Goal: Task Accomplishment & Management: Complete application form

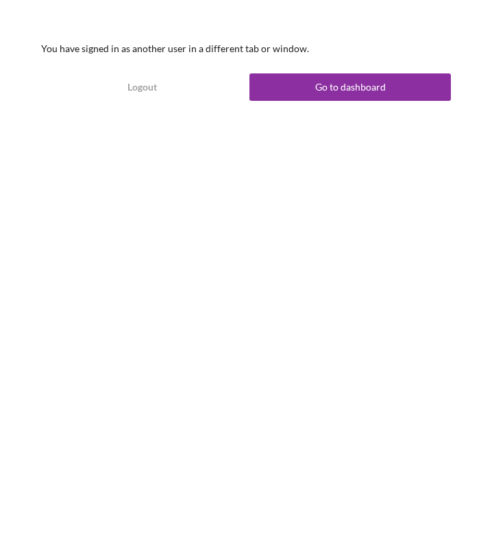
click at [282, 92] on button "Go to dashboard" at bounding box center [351, 86] width 202 height 27
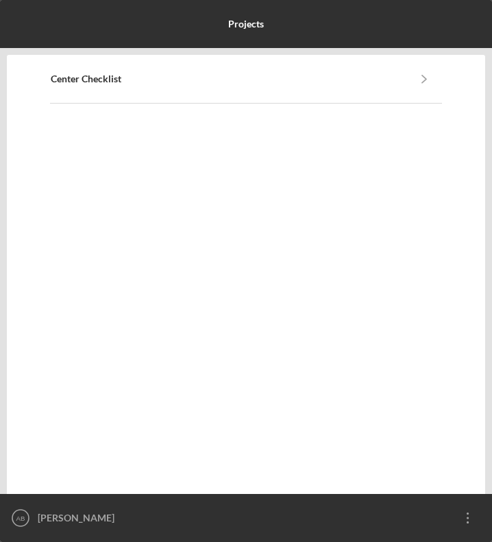
click at [279, 86] on div "Center Checklist Icon/Navigate" at bounding box center [247, 79] width 392 height 47
click at [75, 79] on b "Center Checklist" at bounding box center [86, 78] width 71 height 11
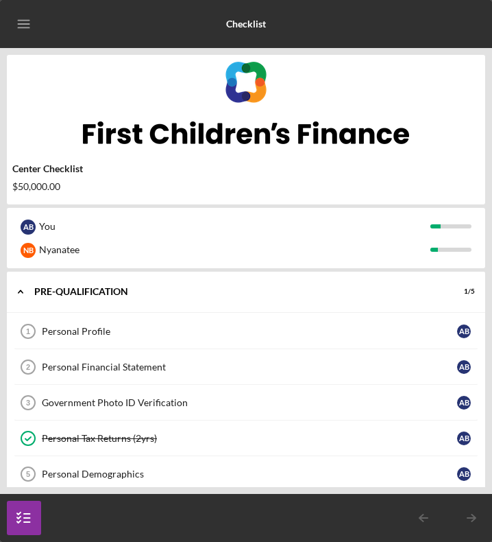
click at [115, 328] on div "Personal Profile" at bounding box center [250, 331] width 416 height 11
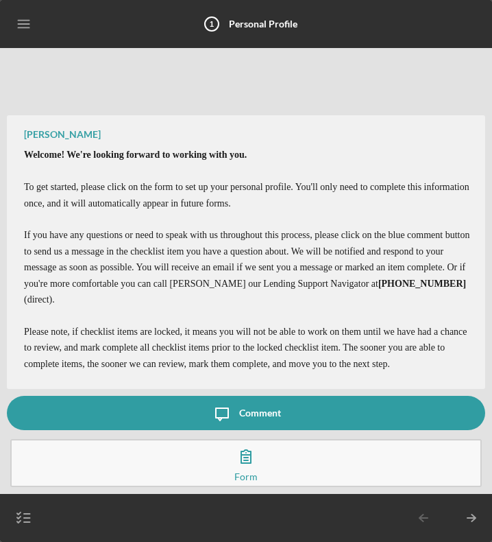
click at [252, 473] on div "Form" at bounding box center [245, 476] width 23 height 7
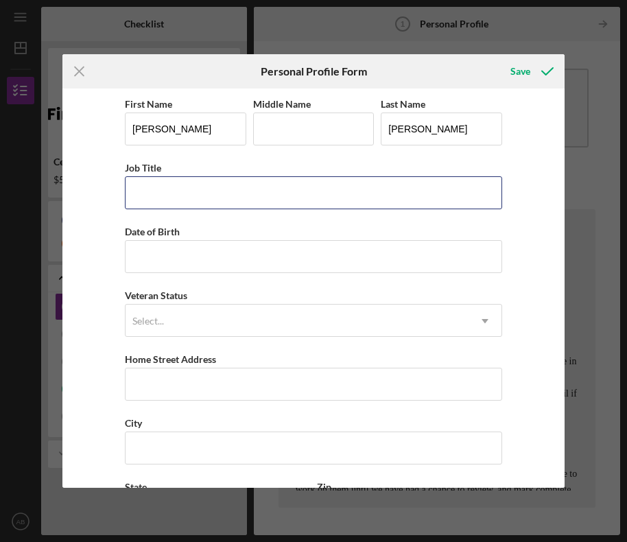
click at [221, 184] on input "Job Title" at bounding box center [313, 192] width 377 height 33
type input "C"
type input "Executive Director"
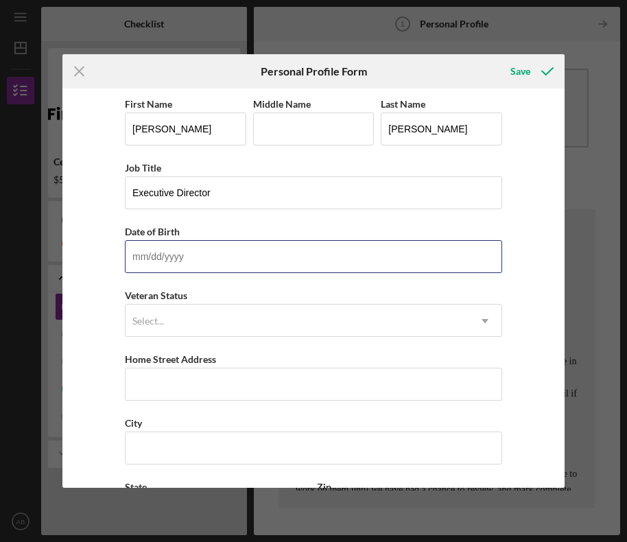
click at [217, 251] on input "Date of Birth" at bounding box center [313, 256] width 377 height 33
type input "[DATE]"
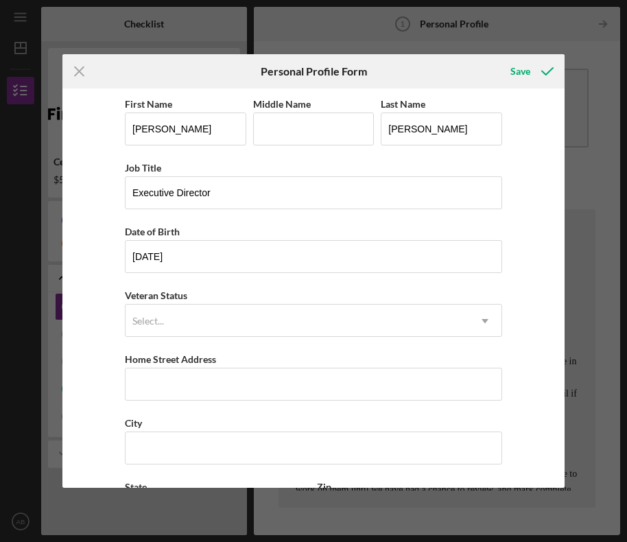
click at [203, 326] on div "Select..." at bounding box center [296, 321] width 343 height 32
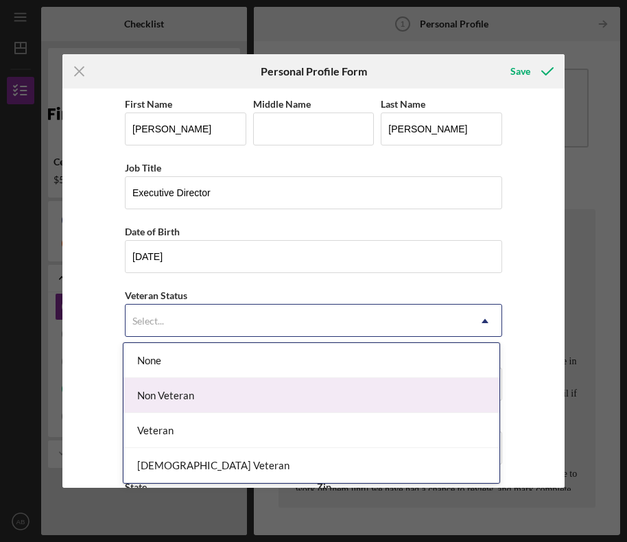
click at [195, 405] on div "Non Veteran" at bounding box center [311, 395] width 376 height 35
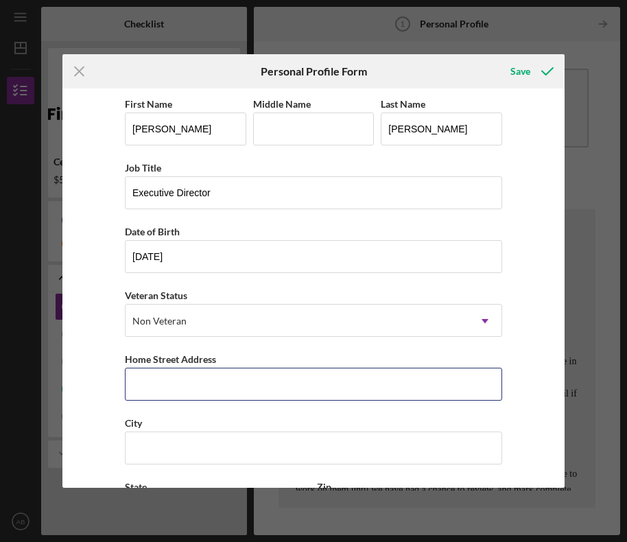
click at [193, 388] on input "Home Street Address" at bounding box center [313, 384] width 377 height 33
type input "[STREET_ADDRESS]"
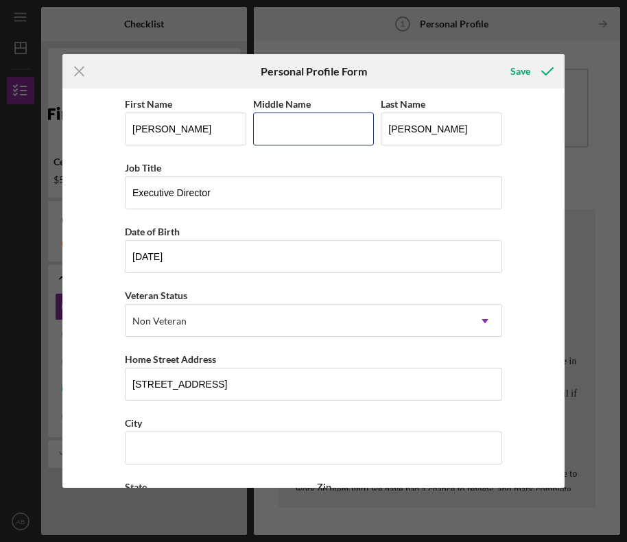
type input "E"
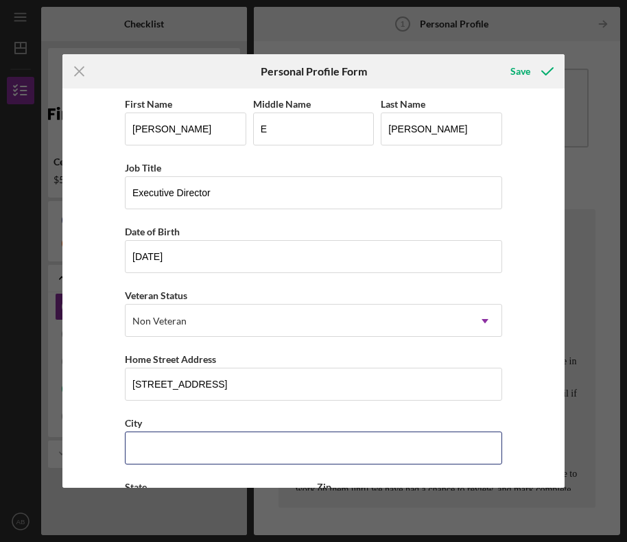
type input "[GEOGRAPHIC_DATA]"
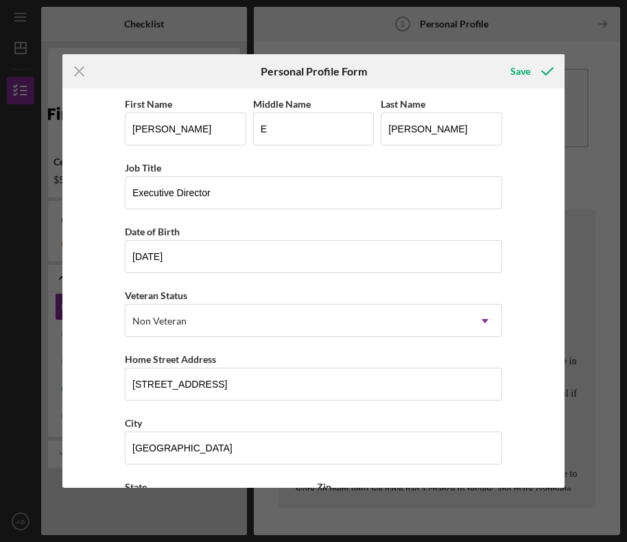
type input "MI"
type input "48219"
type input "[GEOGRAPHIC_DATA]"
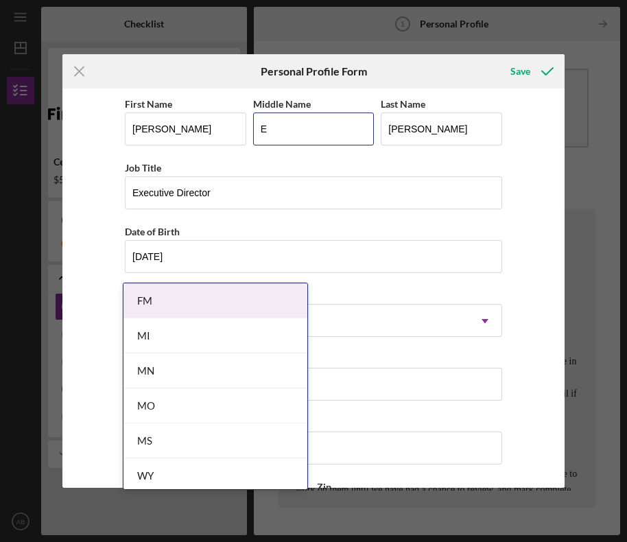
click at [302, 128] on input "E" at bounding box center [313, 128] width 121 height 33
type input "Joy"
click at [298, 163] on div "Job Title" at bounding box center [313, 167] width 377 height 17
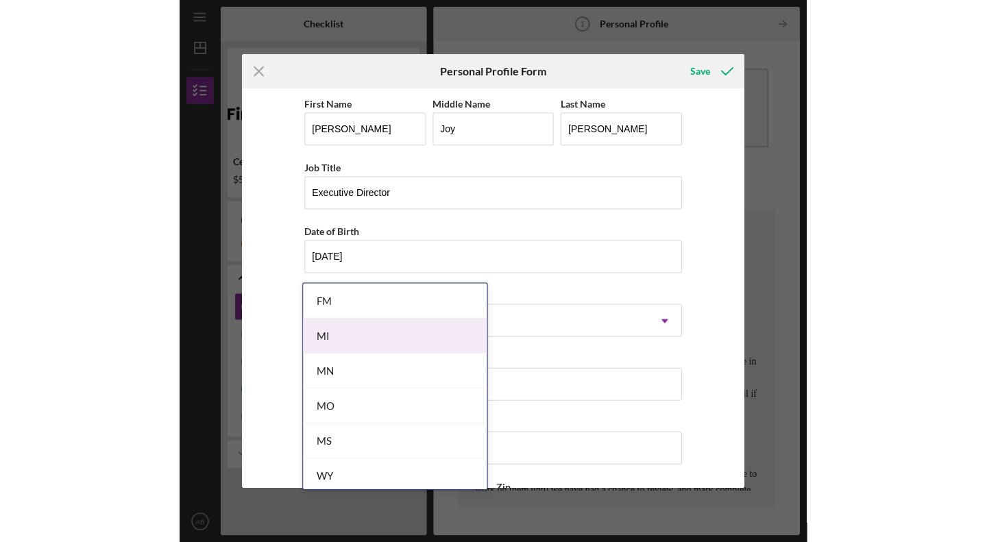
scroll to position [125, 0]
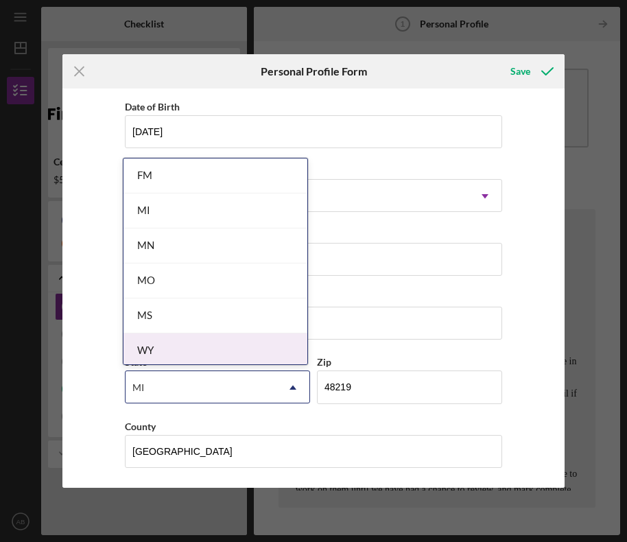
click at [193, 334] on div "FM [GEOGRAPHIC_DATA] [GEOGRAPHIC_DATA] MO MS [PERSON_NAME]" at bounding box center [215, 261] width 184 height 206
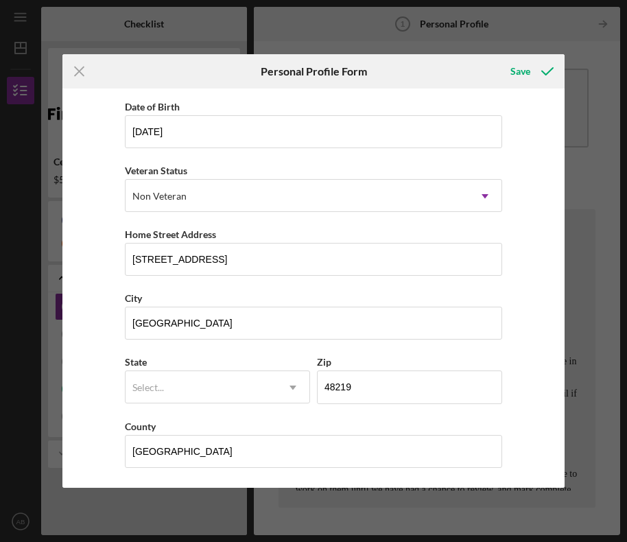
click at [363, 424] on div "County" at bounding box center [313, 426] width 377 height 17
click at [265, 399] on div "Select..." at bounding box center [200, 388] width 151 height 32
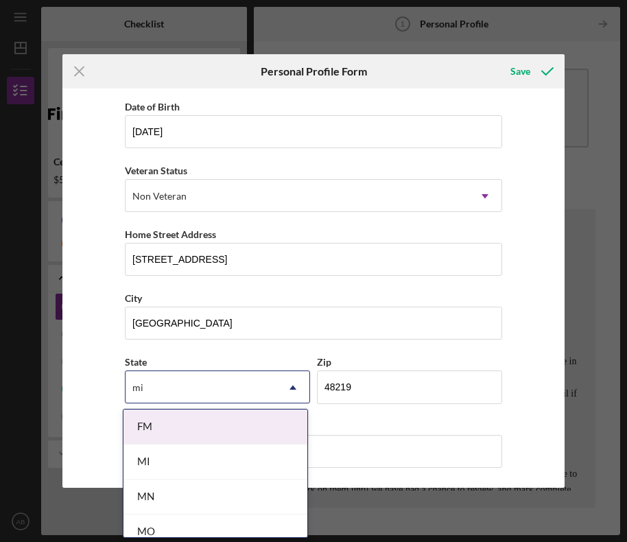
type input "MI"
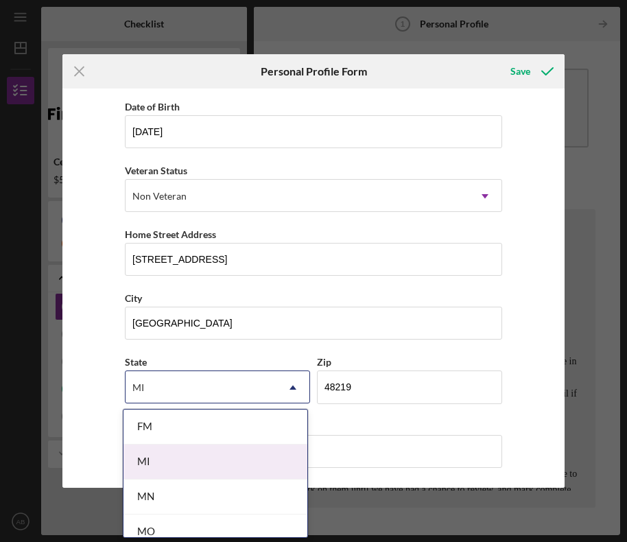
click at [219, 457] on div "MI" at bounding box center [215, 461] width 184 height 35
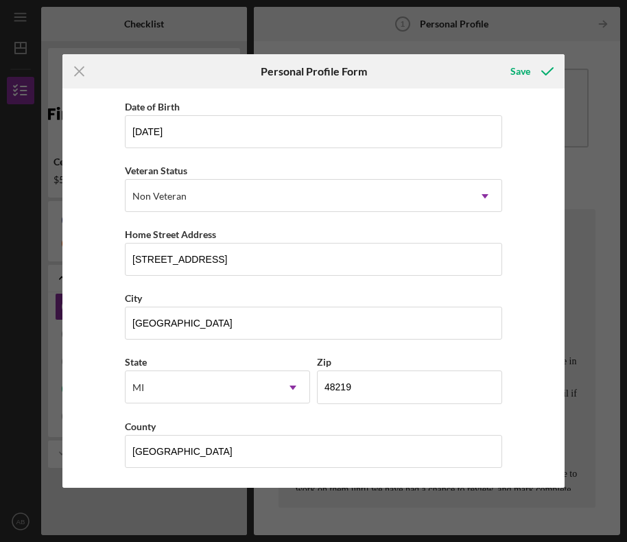
click at [492, 65] on div "Save" at bounding box center [520, 71] width 20 height 27
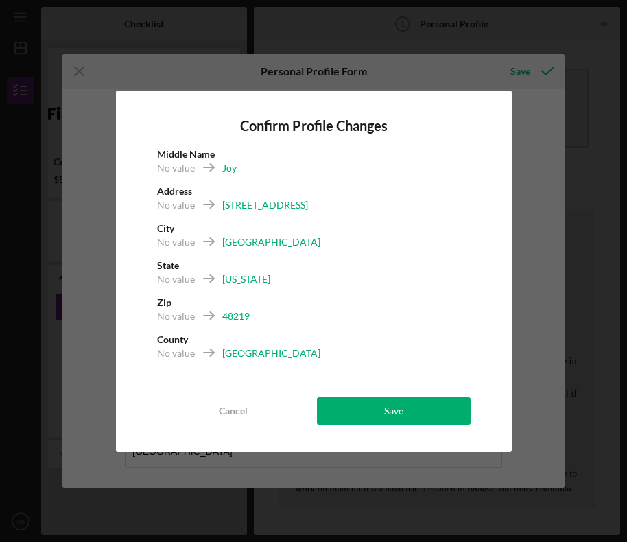
click at [396, 414] on div "Save" at bounding box center [393, 410] width 19 height 27
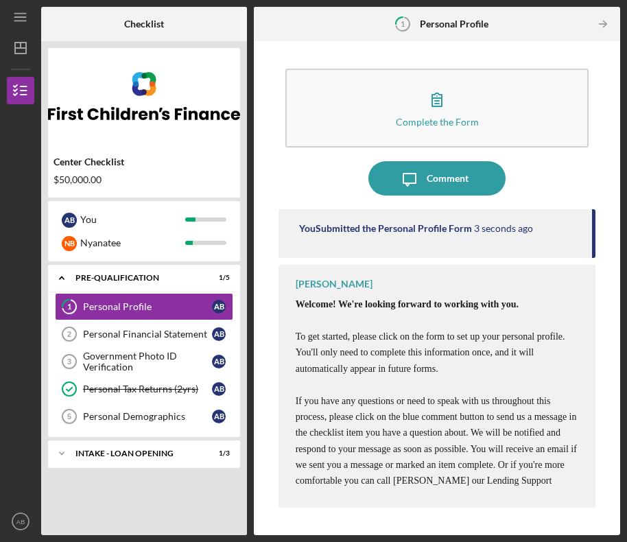
click at [172, 337] on div "Personal Financial Statement" at bounding box center [147, 333] width 129 height 11
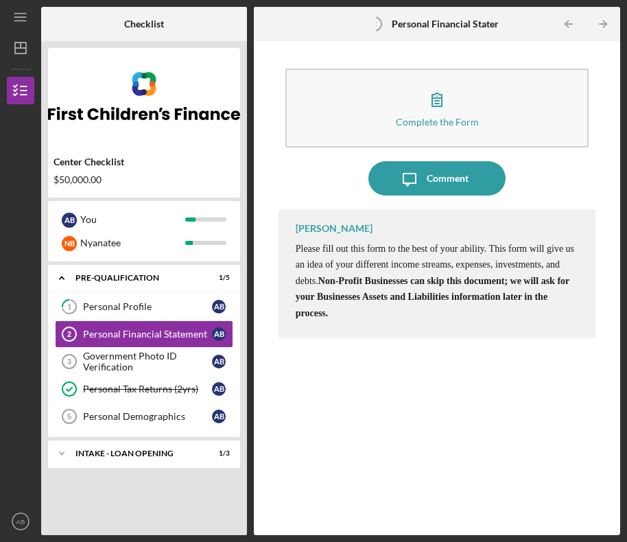
click at [441, 101] on icon "button" at bounding box center [437, 99] width 10 height 13
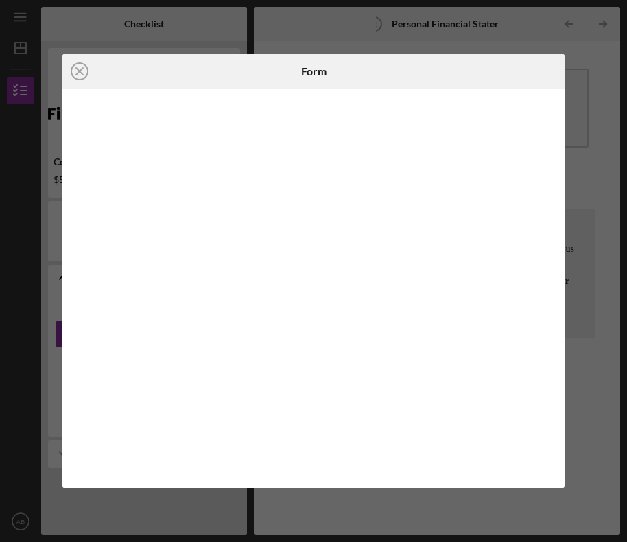
click at [76, 73] on icon "Icon/Close" at bounding box center [79, 71] width 34 height 34
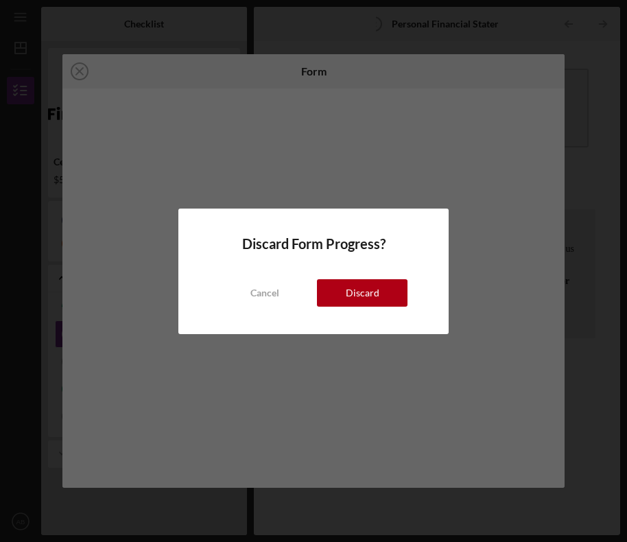
click at [267, 290] on div "Cancel" at bounding box center [264, 292] width 29 height 27
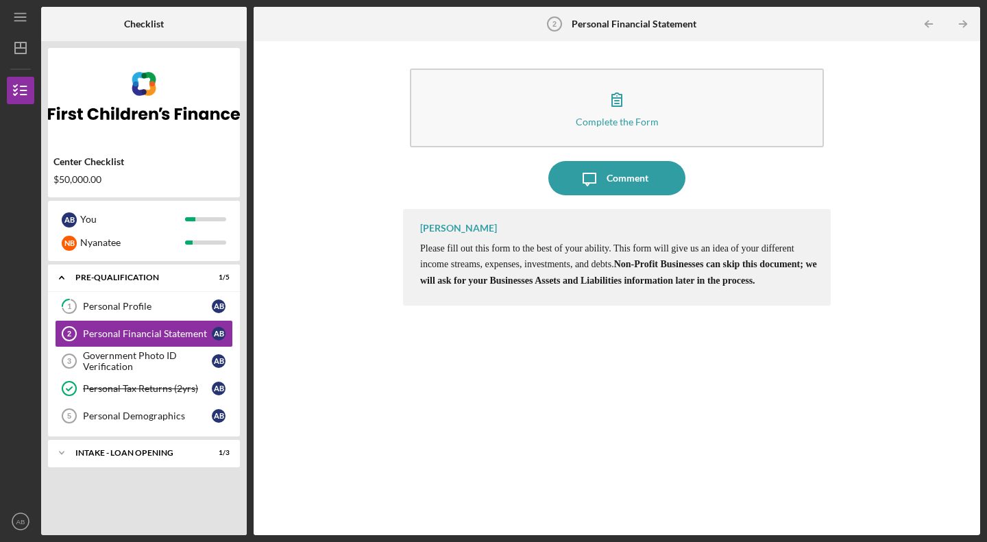
click at [117, 329] on div "Personal Financial Statement" at bounding box center [147, 333] width 129 height 11
click at [154, 360] on div "Government Photo ID Verification" at bounding box center [147, 361] width 129 height 22
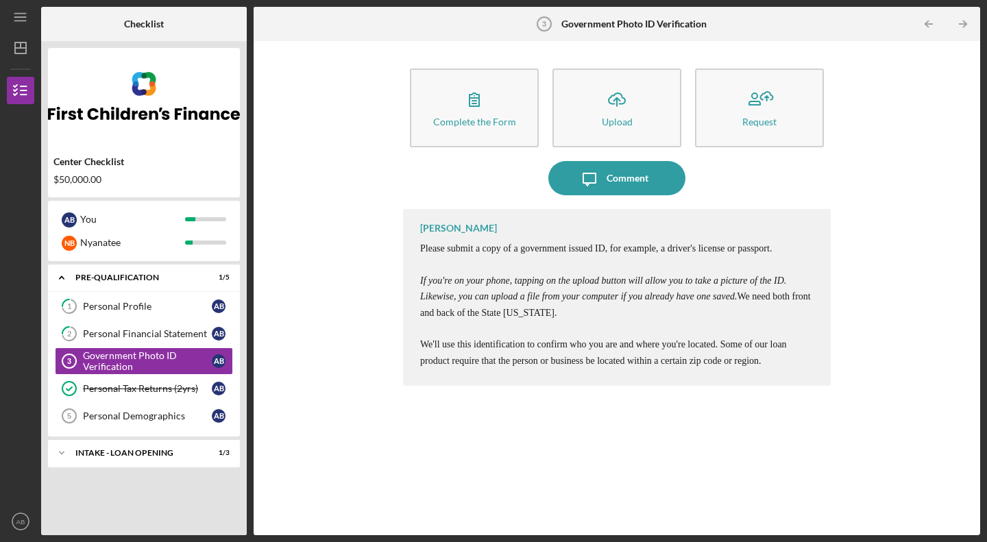
click at [485, 112] on icon "button" at bounding box center [474, 99] width 34 height 34
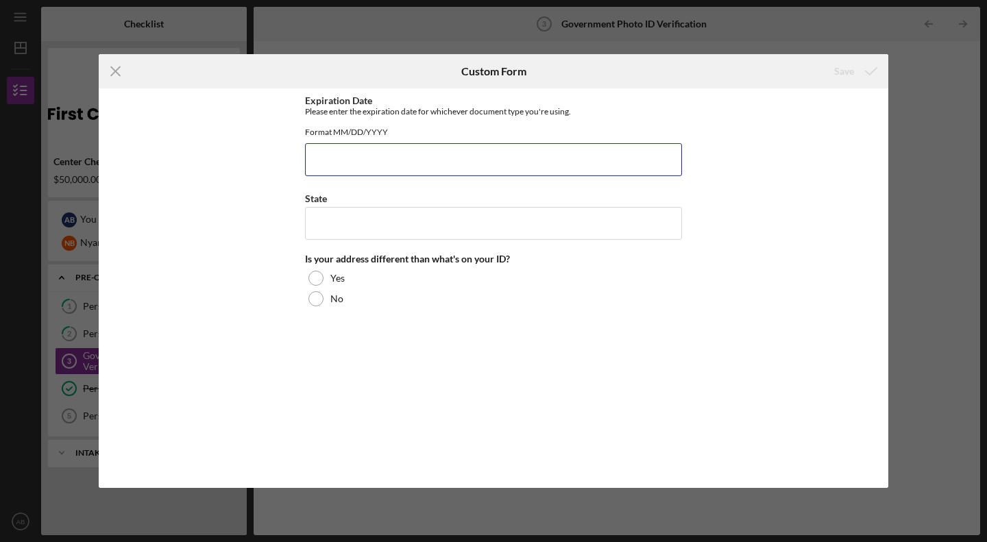
click at [426, 160] on input "Expiration Date" at bounding box center [493, 159] width 377 height 33
type input "[DATE]"
click at [365, 258] on div "Expiration Date Please enter the expiration date for whichever document type yo…" at bounding box center [493, 288] width 377 height 386
click at [367, 232] on input "State" at bounding box center [493, 223] width 377 height 33
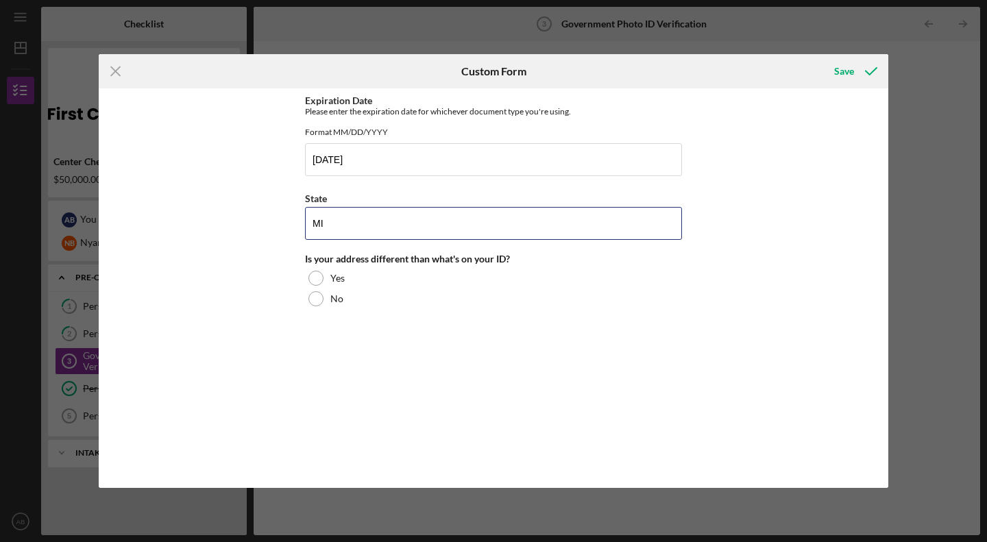
type input "MI"
click at [314, 306] on div at bounding box center [316, 298] width 15 height 15
click at [492, 70] on div "Save" at bounding box center [844, 71] width 20 height 27
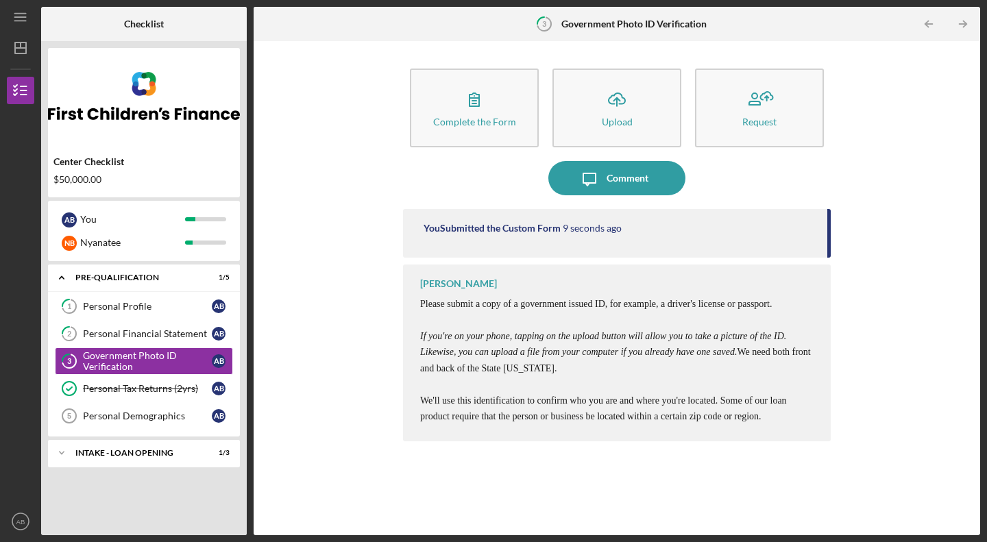
click at [492, 114] on icon "Icon/Upload" at bounding box center [617, 99] width 34 height 34
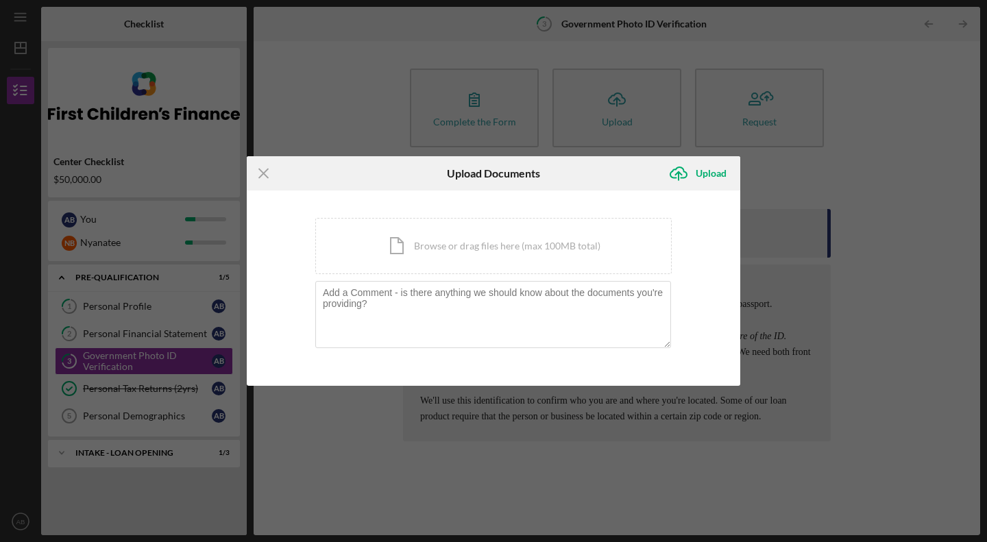
click at [492, 262] on div "Icon/Document Browse or drag files here (max 100MB total) Tap to choose files o…" at bounding box center [493, 246] width 357 height 56
click at [492, 249] on div "Icon/Document Browse or drag files here (max 100MB total) Tap to choose files o…" at bounding box center [493, 246] width 357 height 56
click at [492, 172] on div "Upload" at bounding box center [711, 173] width 31 height 27
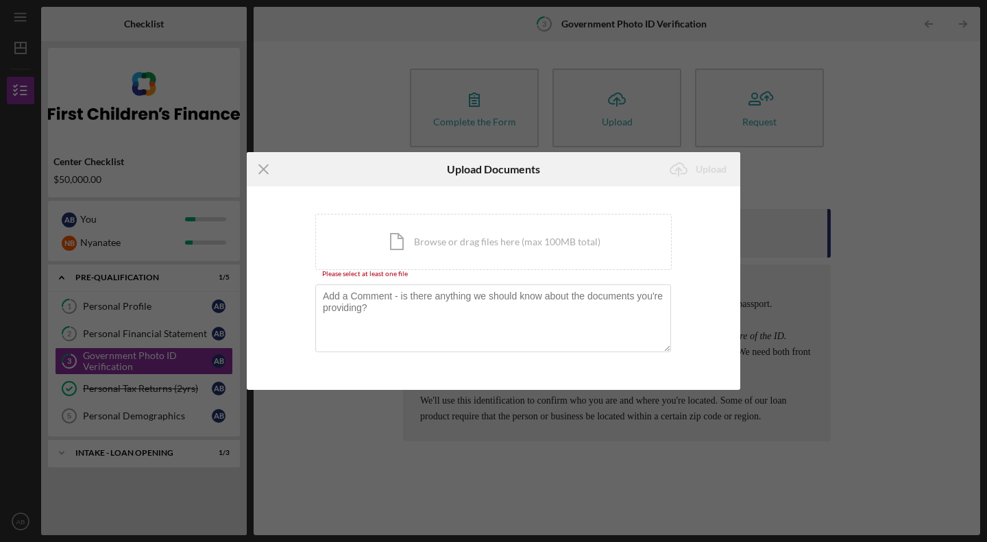
click at [492, 230] on div "Icon/Document Browse or drag files here (max 100MB total) Tap to choose files o…" at bounding box center [493, 242] width 357 height 56
click at [462, 250] on div "Icon/Document Browse or drag files here (max 100MB total) Tap to choose files o…" at bounding box center [493, 242] width 357 height 56
click at [459, 254] on div "Icon/Document Browse or drag files here (max 100MB total) Tap to choose files o…" at bounding box center [493, 242] width 357 height 56
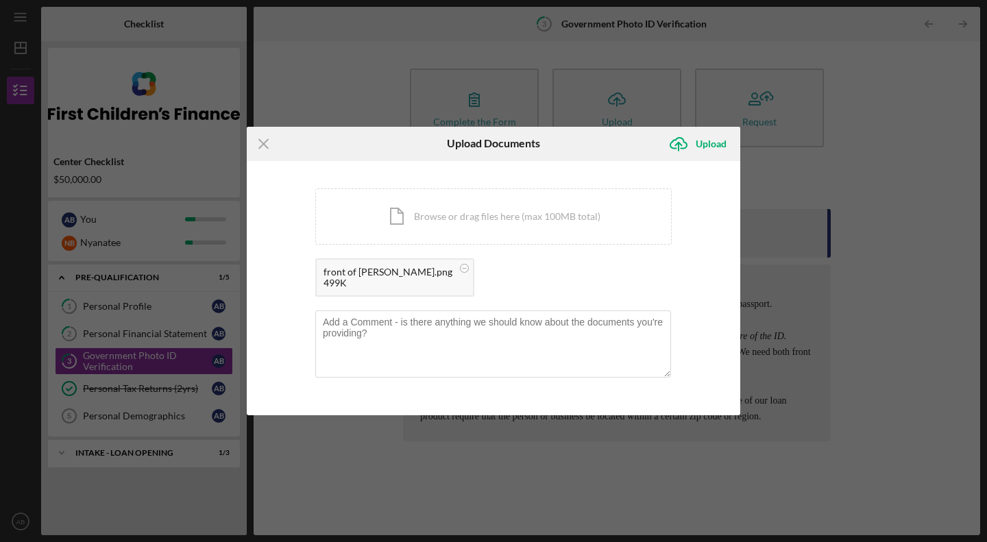
click at [492, 215] on div "Icon/Document Browse or drag files here (max 100MB total) Tap to choose files o…" at bounding box center [493, 217] width 357 height 56
click at [492, 145] on div "Upload" at bounding box center [711, 143] width 31 height 27
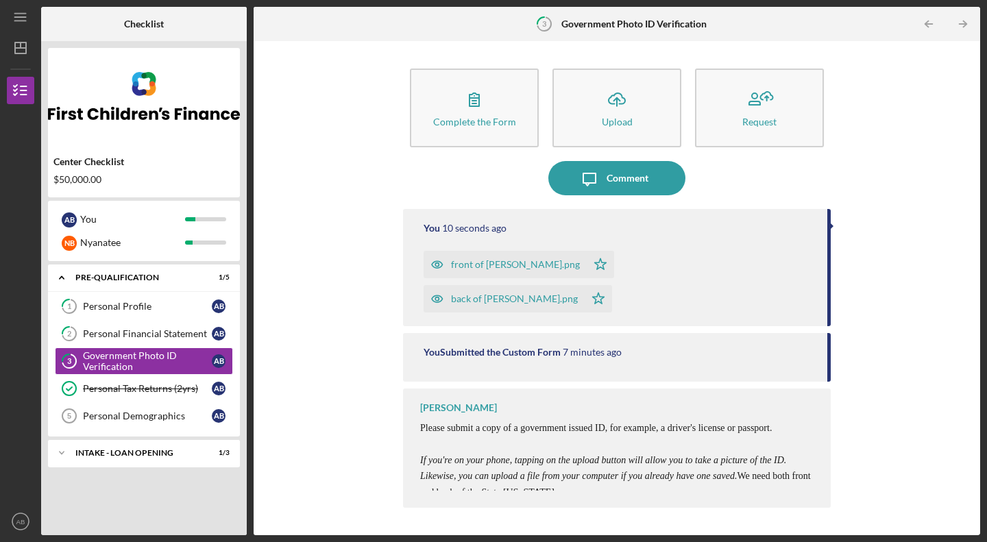
click at [139, 415] on div "Personal Demographics" at bounding box center [147, 416] width 129 height 11
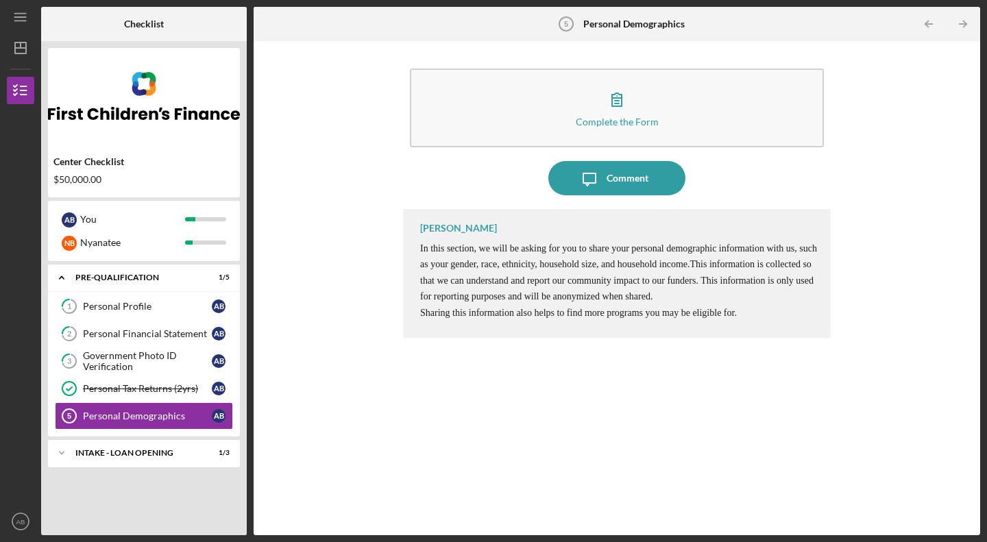
click at [492, 92] on button "Complete the Form Form" at bounding box center [617, 108] width 414 height 79
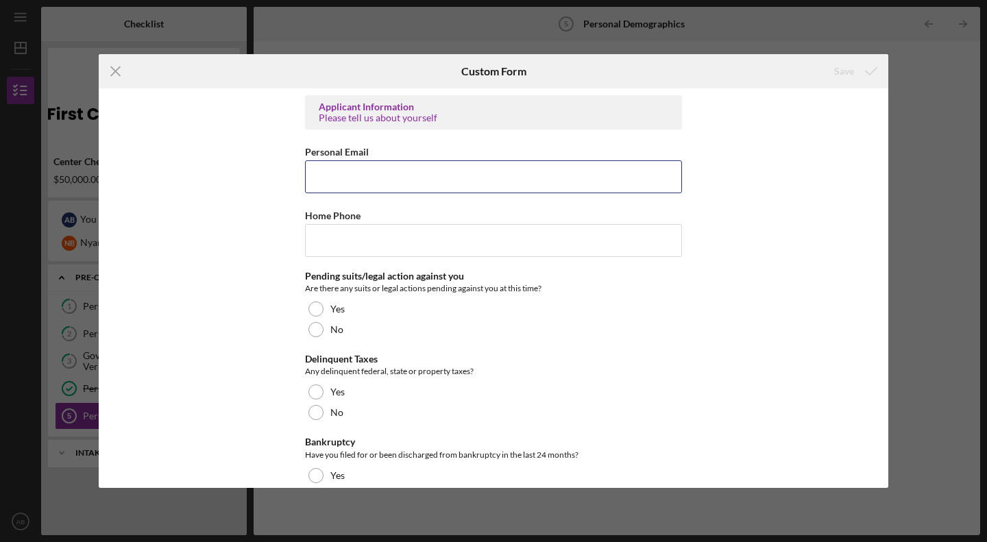
click at [445, 165] on input "Personal Email" at bounding box center [493, 176] width 377 height 33
type input "[PERSON_NAME][EMAIL_ADDRESS][DOMAIN_NAME]"
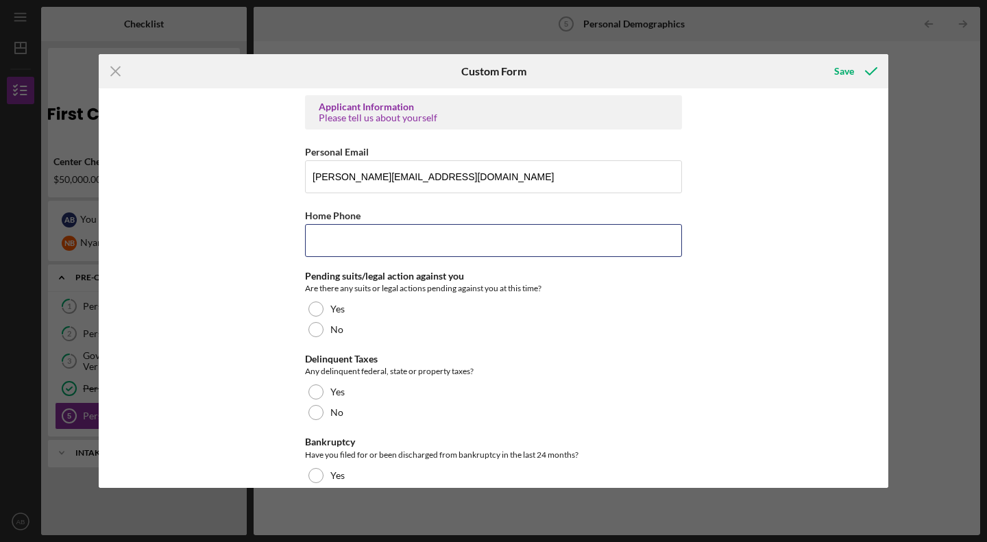
click at [421, 244] on input "Home Phone" at bounding box center [493, 240] width 377 height 33
type input "[PHONE_NUMBER]"
click at [322, 330] on div "No" at bounding box center [493, 330] width 377 height 21
click at [314, 411] on div at bounding box center [316, 412] width 15 height 15
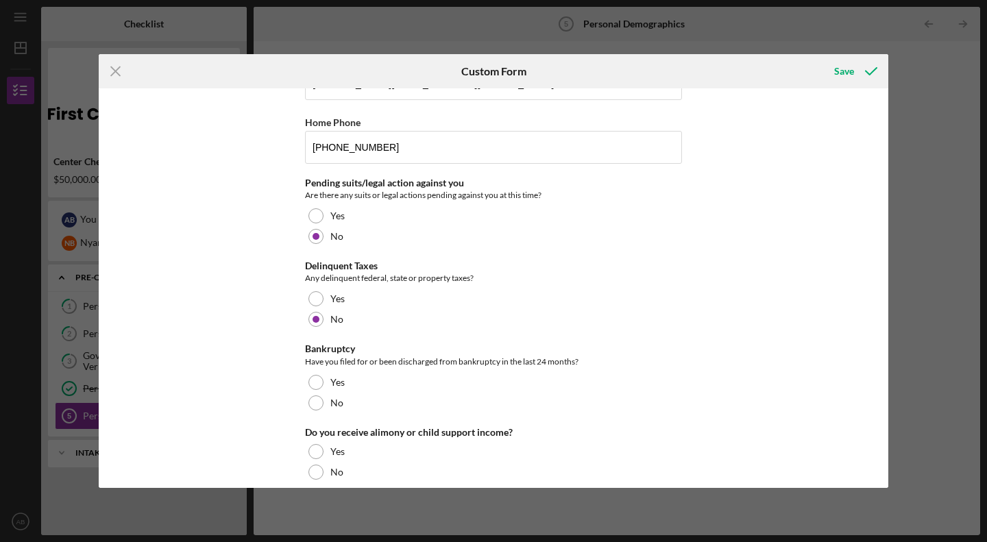
click at [318, 407] on div at bounding box center [316, 403] width 15 height 15
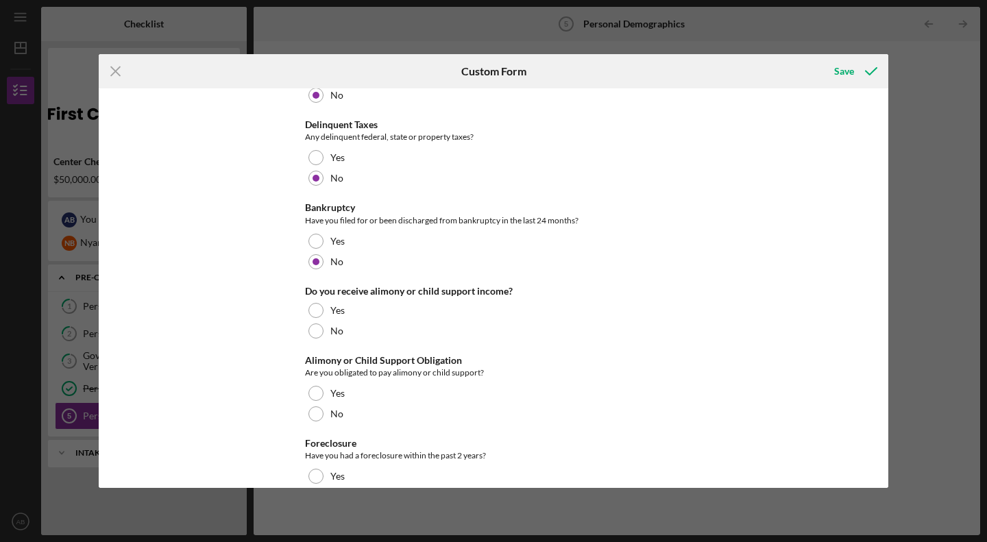
scroll to position [235, 0]
click at [313, 328] on div at bounding box center [316, 330] width 15 height 15
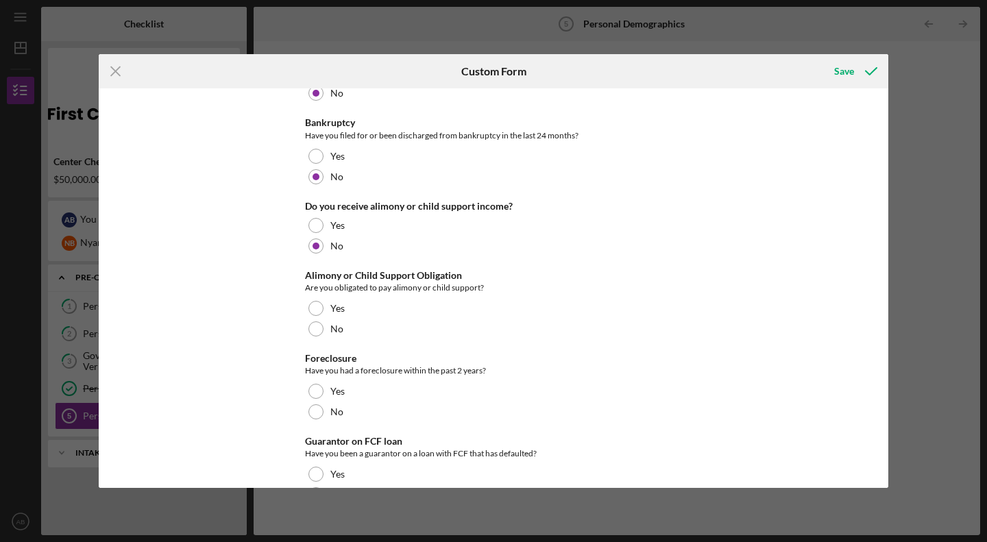
scroll to position [320, 0]
click at [314, 335] on div at bounding box center [316, 328] width 15 height 15
click at [317, 414] on div at bounding box center [316, 411] width 15 height 15
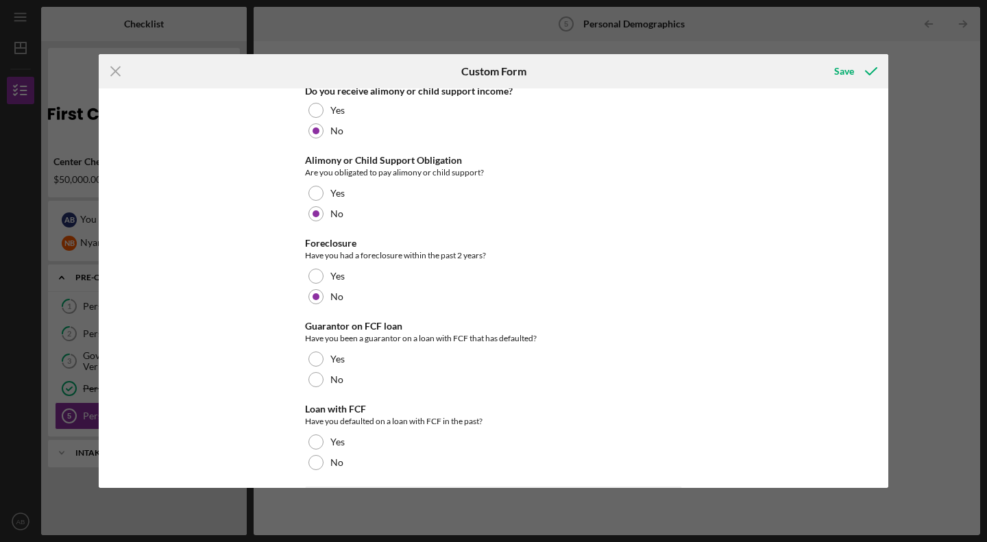
scroll to position [446, 0]
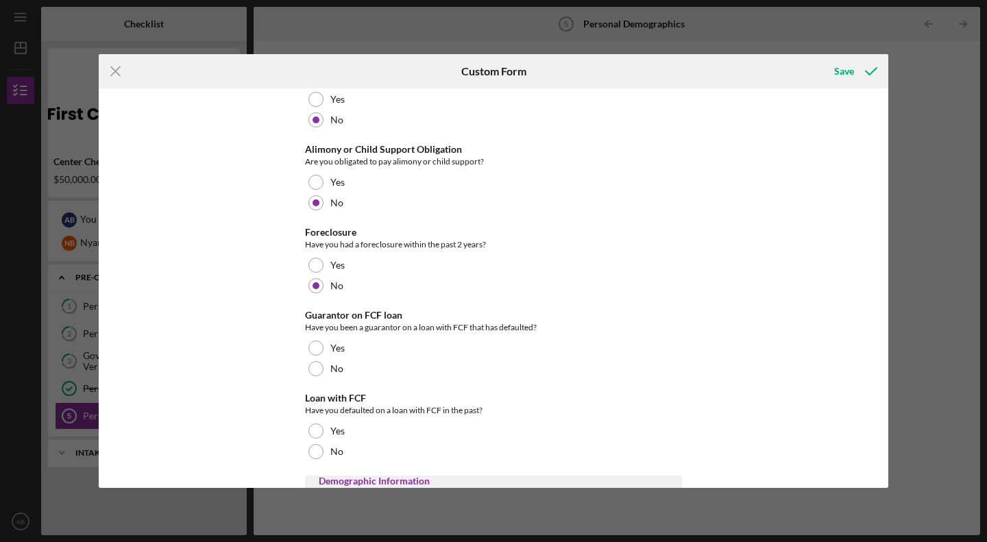
click at [312, 369] on div at bounding box center [316, 368] width 15 height 15
click at [316, 457] on div at bounding box center [316, 451] width 15 height 15
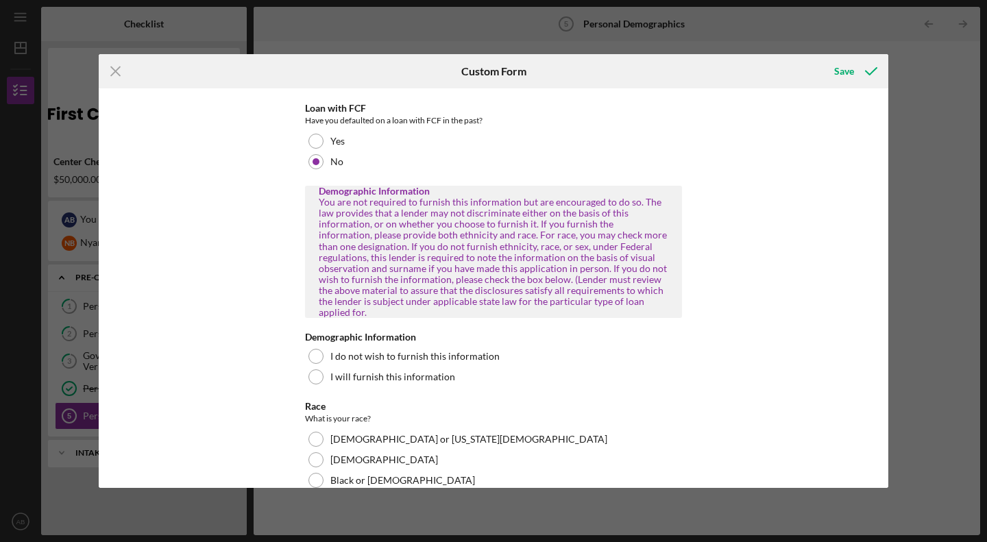
scroll to position [747, 0]
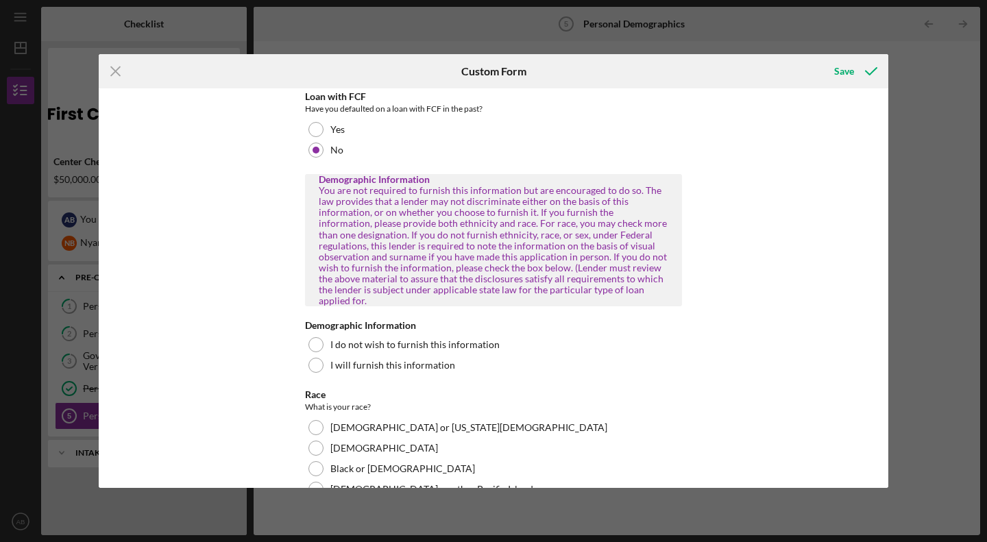
click at [314, 358] on div at bounding box center [316, 365] width 15 height 15
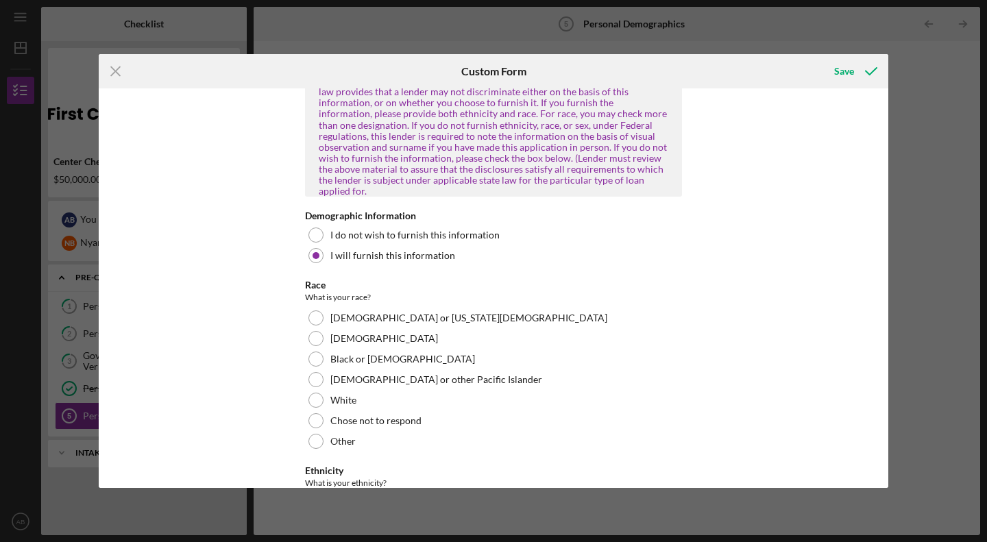
scroll to position [858, 0]
click at [314, 350] on div at bounding box center [316, 357] width 15 height 15
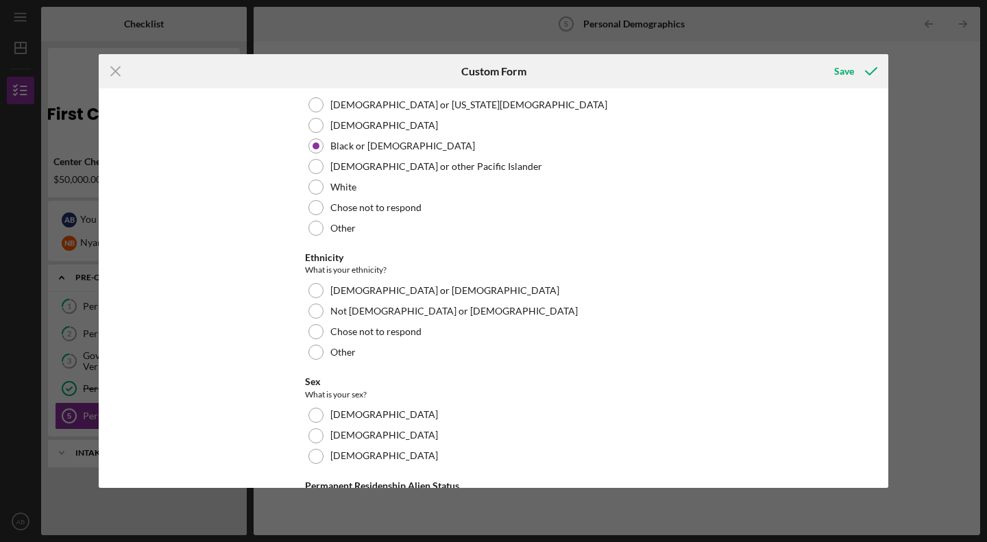
scroll to position [1076, 0]
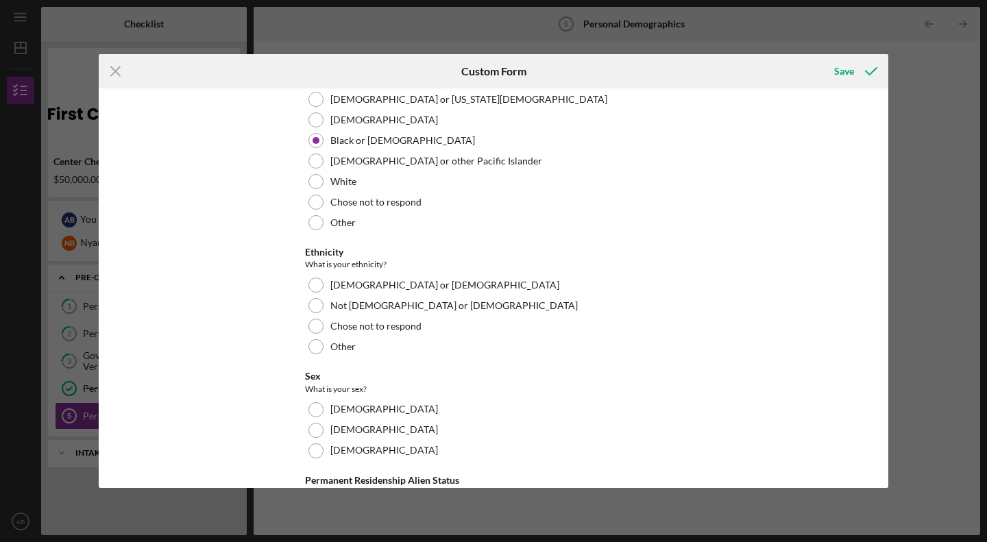
click at [352, 300] on label "Not [DEMOGRAPHIC_DATA] or [DEMOGRAPHIC_DATA]" at bounding box center [454, 305] width 248 height 11
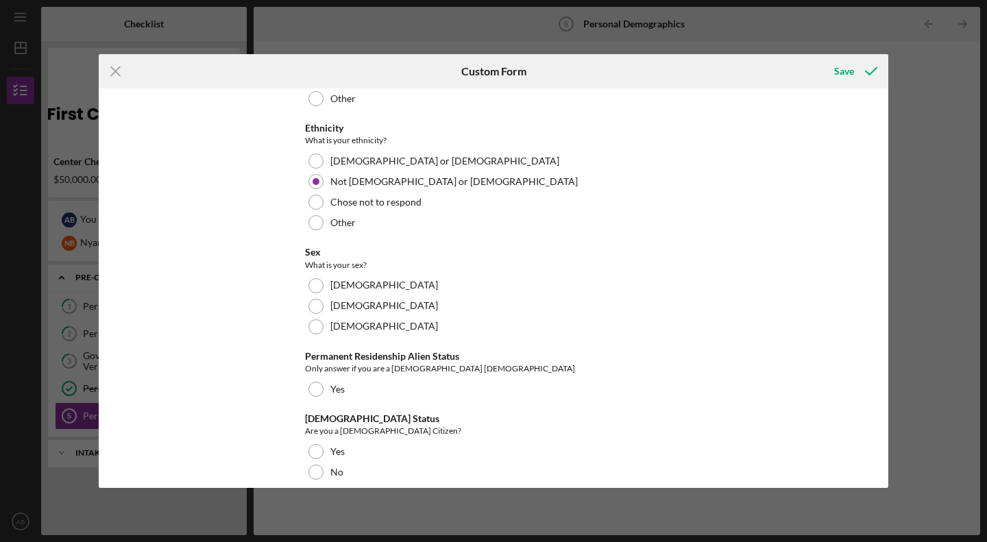
scroll to position [1203, 0]
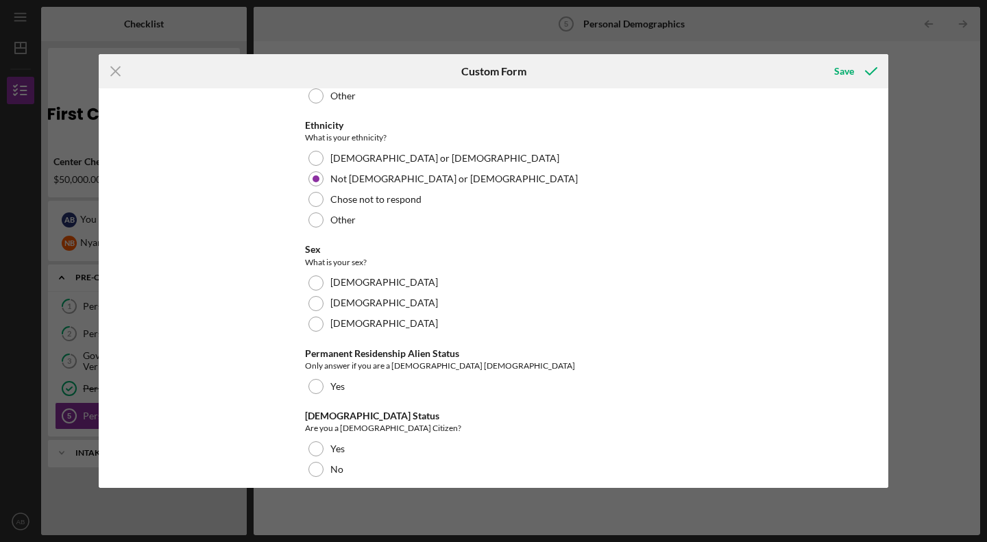
click at [313, 276] on div at bounding box center [316, 283] width 15 height 15
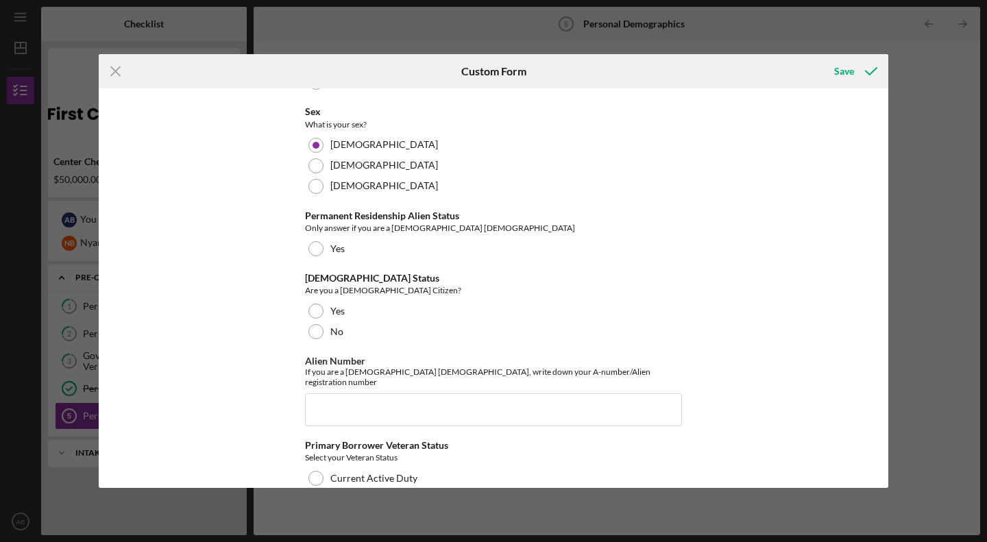
scroll to position [1343, 0]
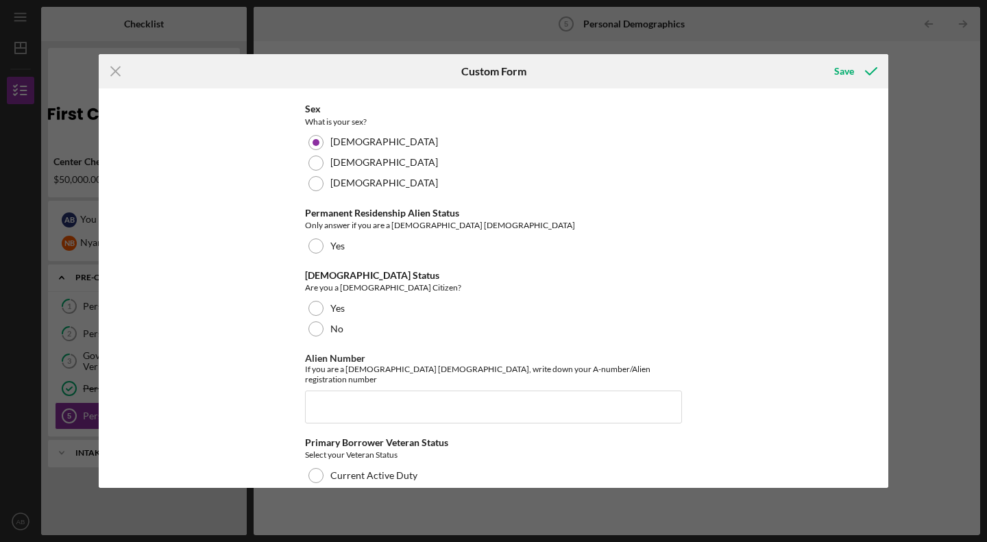
click at [311, 301] on div at bounding box center [316, 308] width 15 height 15
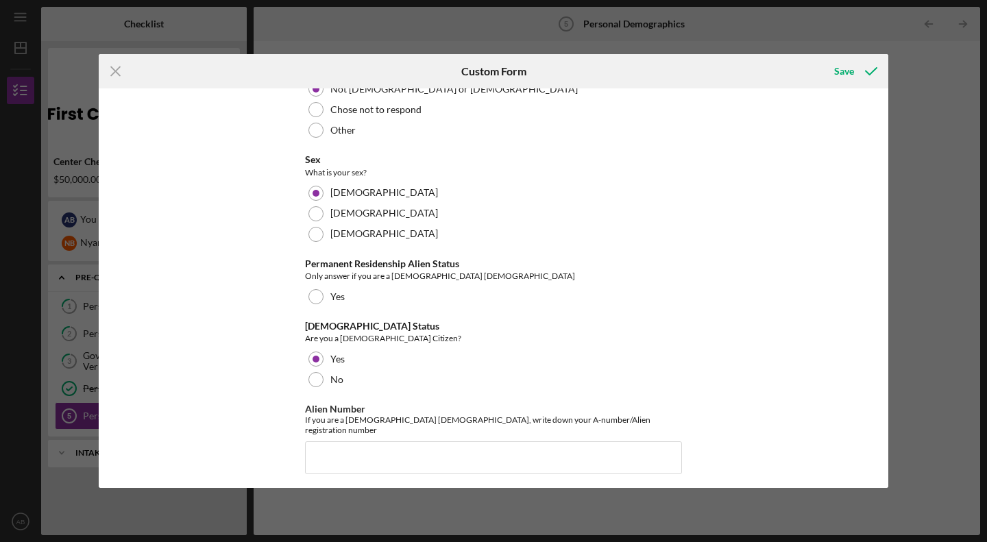
scroll to position [1402, 0]
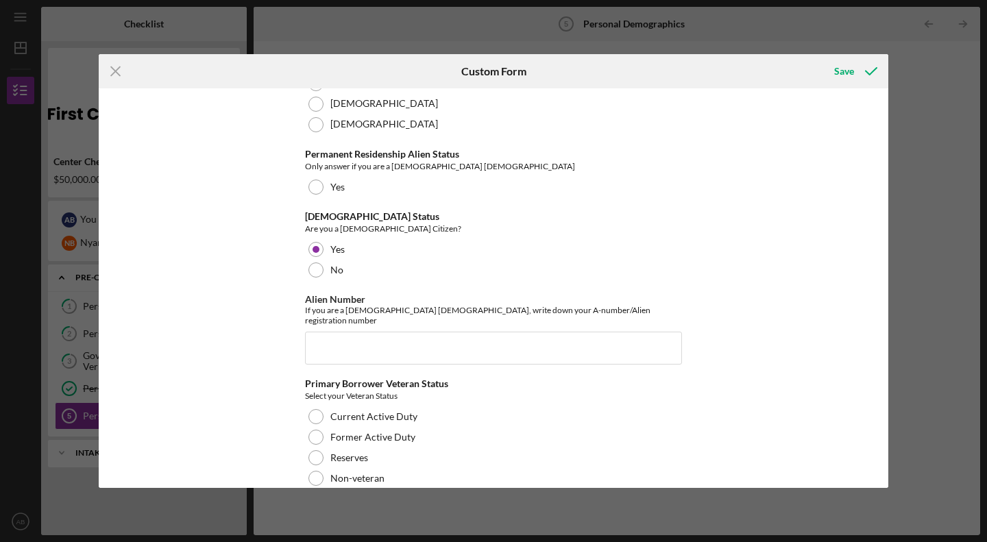
click at [315, 471] on div at bounding box center [316, 478] width 15 height 15
click at [492, 69] on div "Save" at bounding box center [844, 71] width 20 height 27
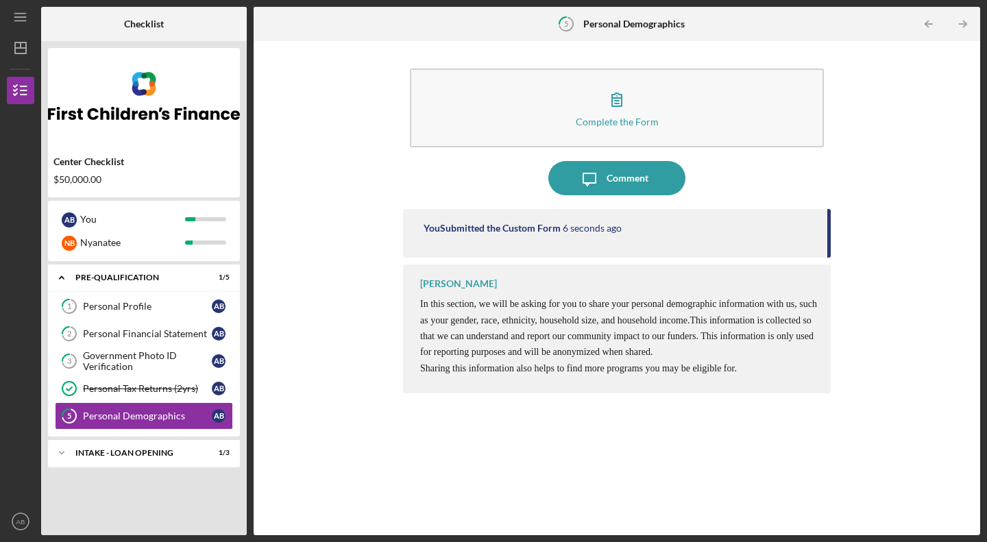
click at [151, 370] on div "Government Photo ID Verification" at bounding box center [147, 361] width 129 height 22
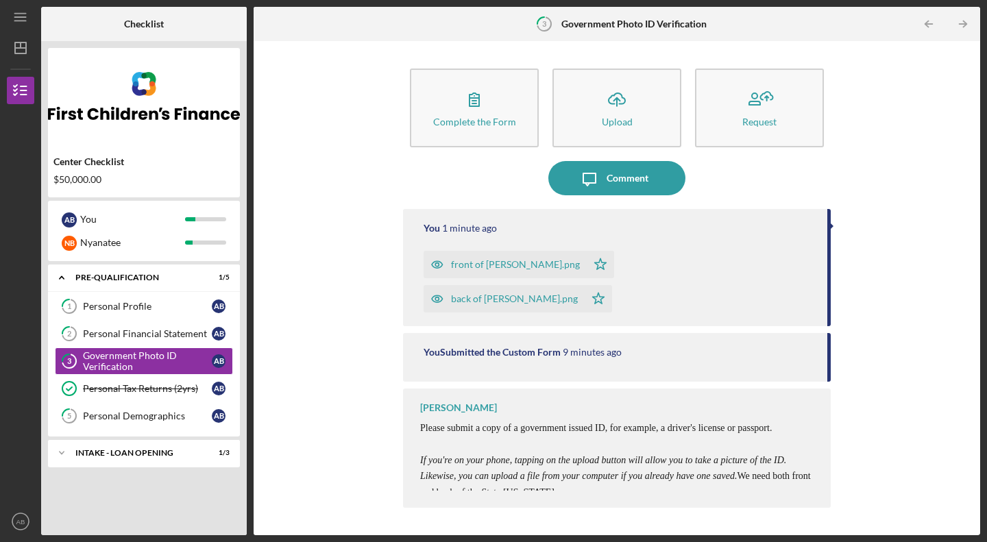
click at [147, 454] on div "INTAKE - LOAN OPENING" at bounding box center [135, 453] width 120 height 8
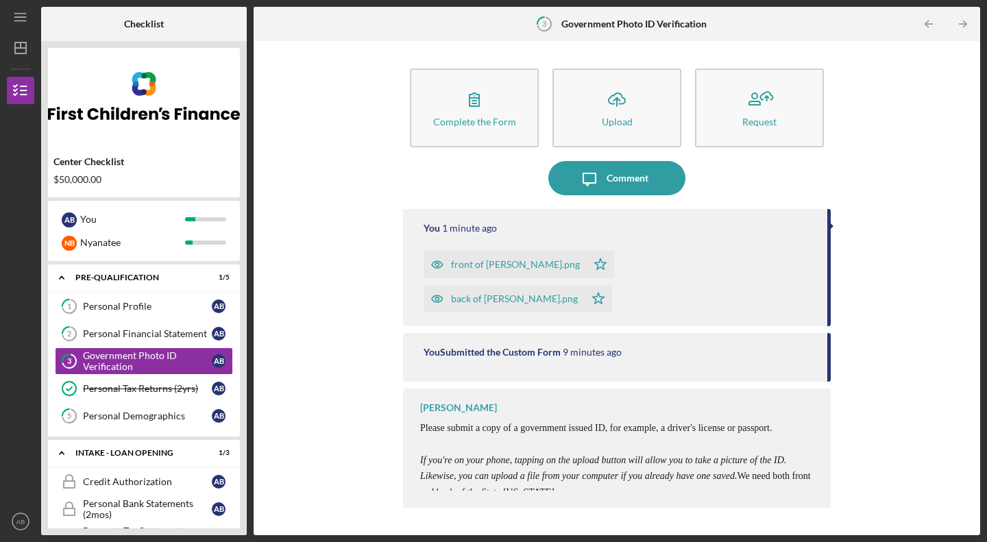
click at [146, 296] on link "1 Personal Profile A B" at bounding box center [144, 306] width 178 height 27
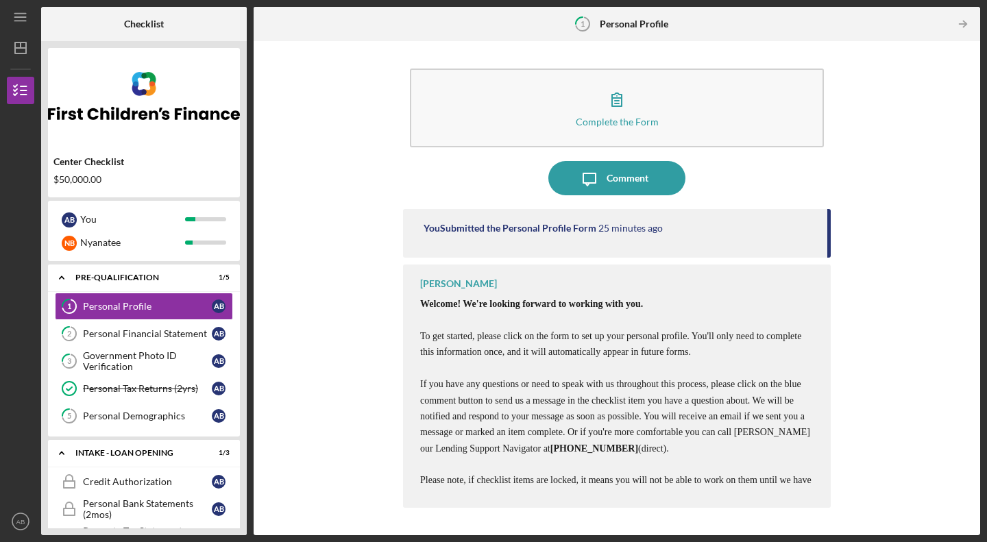
click at [147, 330] on div "Personal Financial Statement" at bounding box center [147, 333] width 129 height 11
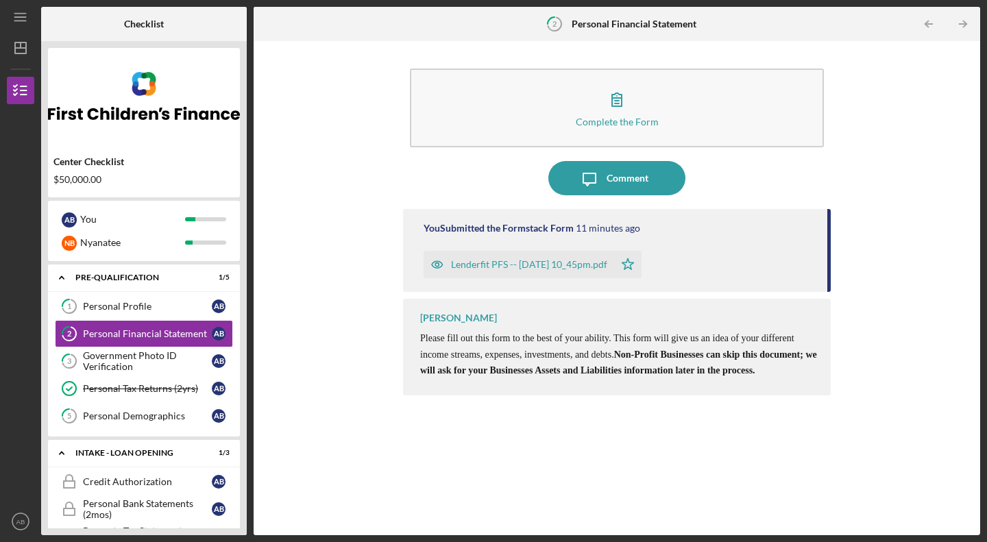
click at [143, 362] on div "Government Photo ID Verification" at bounding box center [147, 361] width 129 height 22
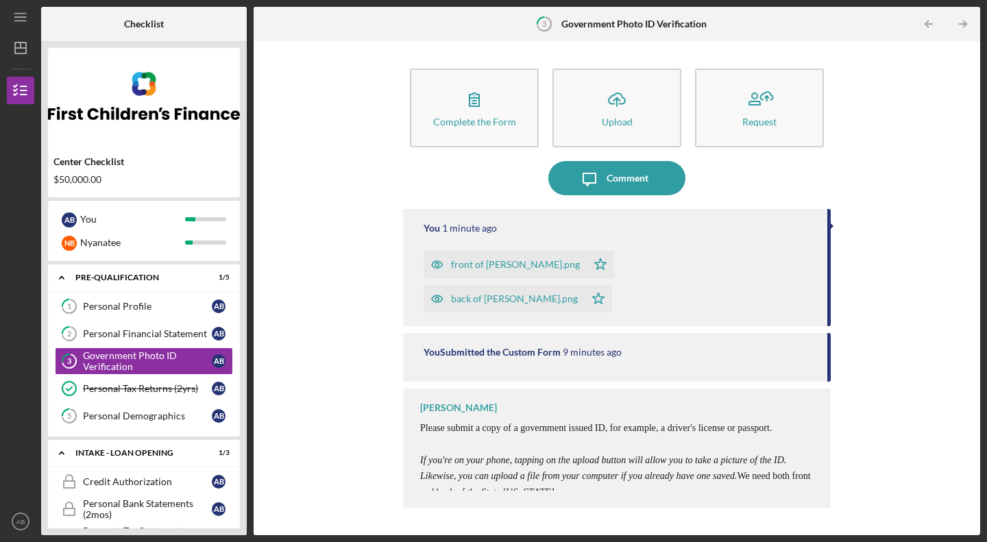
click at [144, 394] on link "Personal Tax Returns (2yrs) Personal Tax Returns (2yrs) A B" at bounding box center [144, 388] width 178 height 27
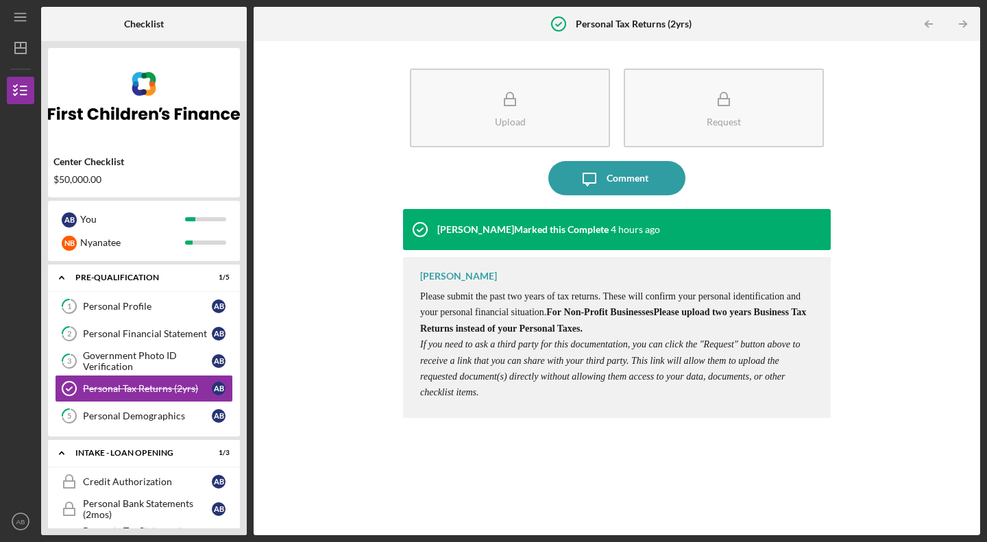
click at [143, 413] on div "Personal Demographics" at bounding box center [147, 416] width 129 height 11
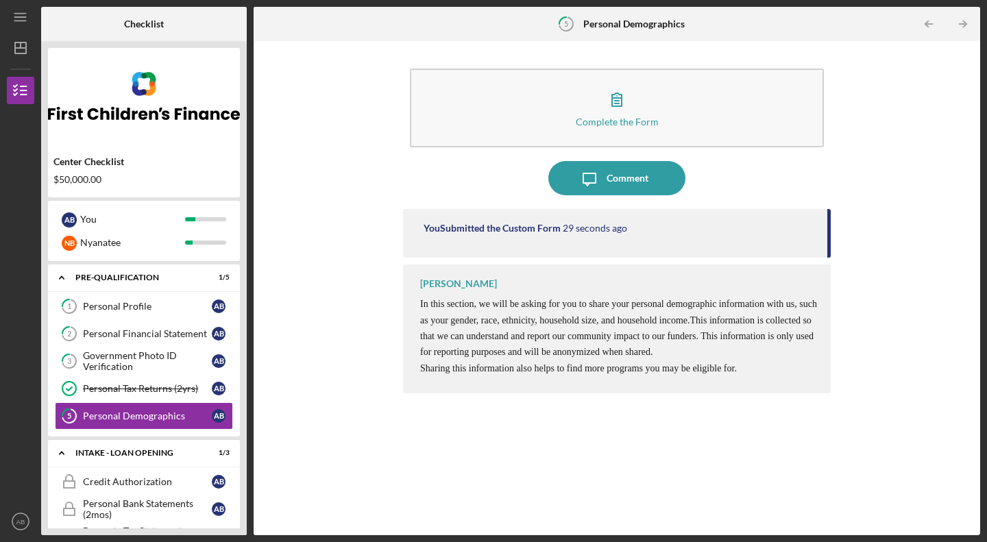
scroll to position [36, 0]
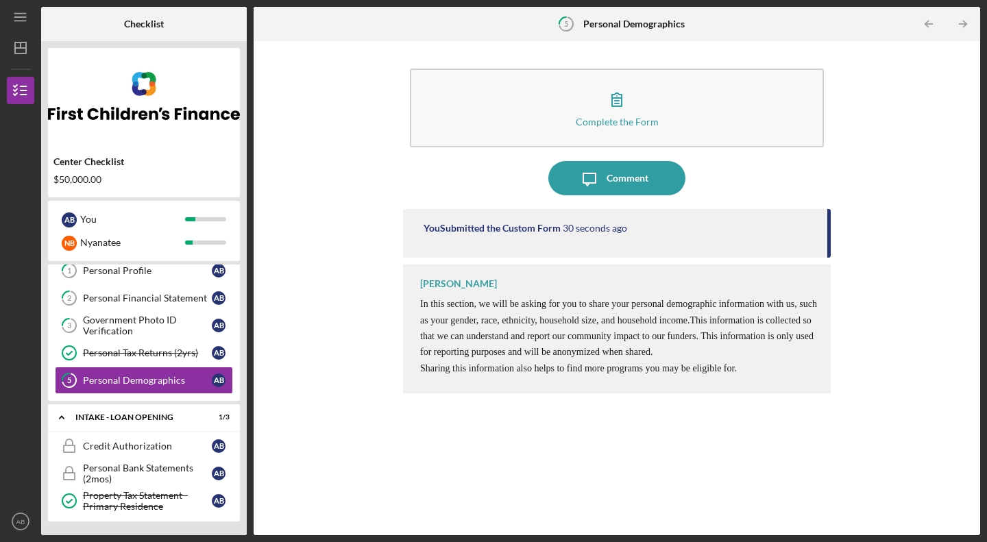
click at [143, 440] on link "Credit Authorization Credit Authorization A B" at bounding box center [144, 446] width 178 height 27
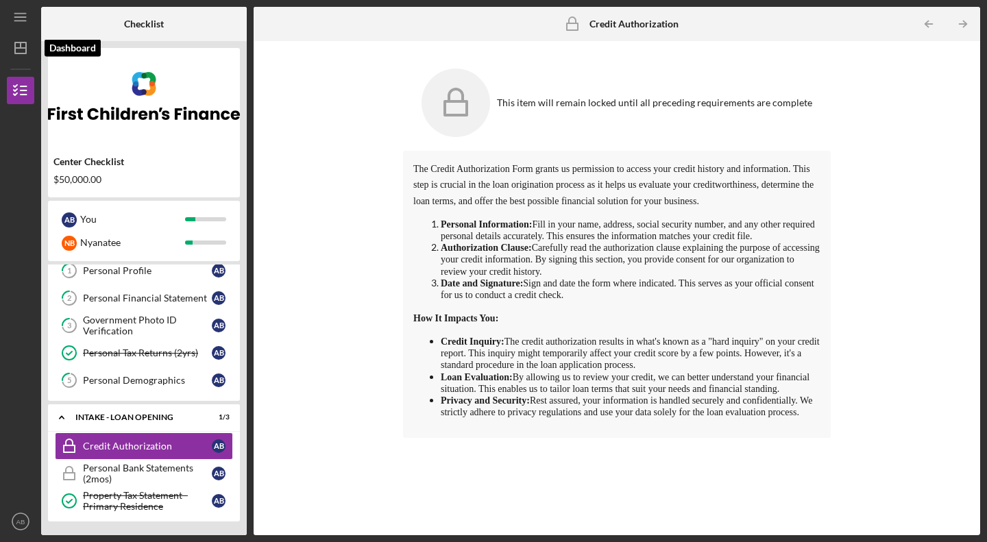
click at [21, 42] on icon "Icon/Dashboard" at bounding box center [20, 48] width 34 height 34
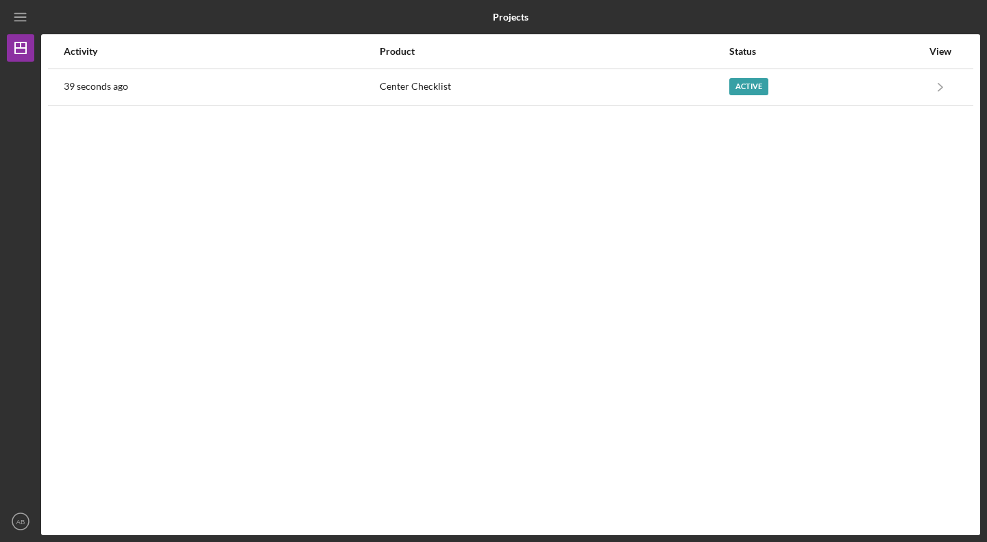
click at [16, 10] on icon "Icon/Menu" at bounding box center [20, 17] width 31 height 31
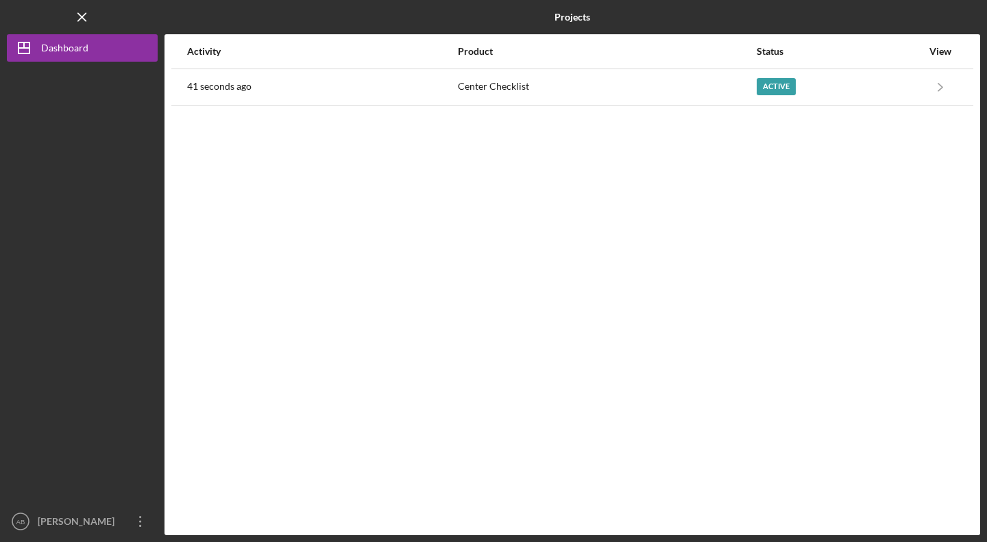
click at [73, 13] on icon "Icon/Menu Close" at bounding box center [82, 17] width 31 height 31
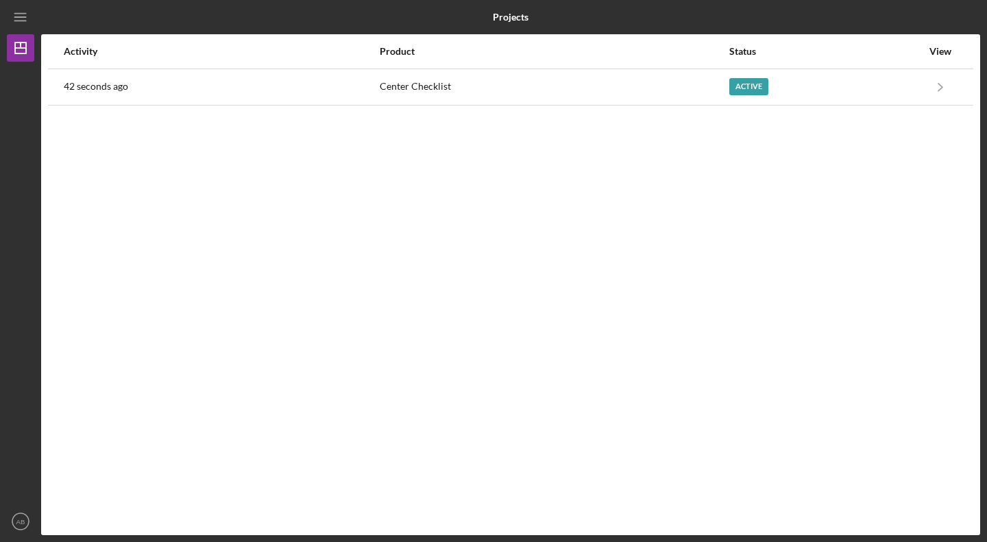
click at [31, 26] on icon "Icon/Menu" at bounding box center [20, 17] width 31 height 31
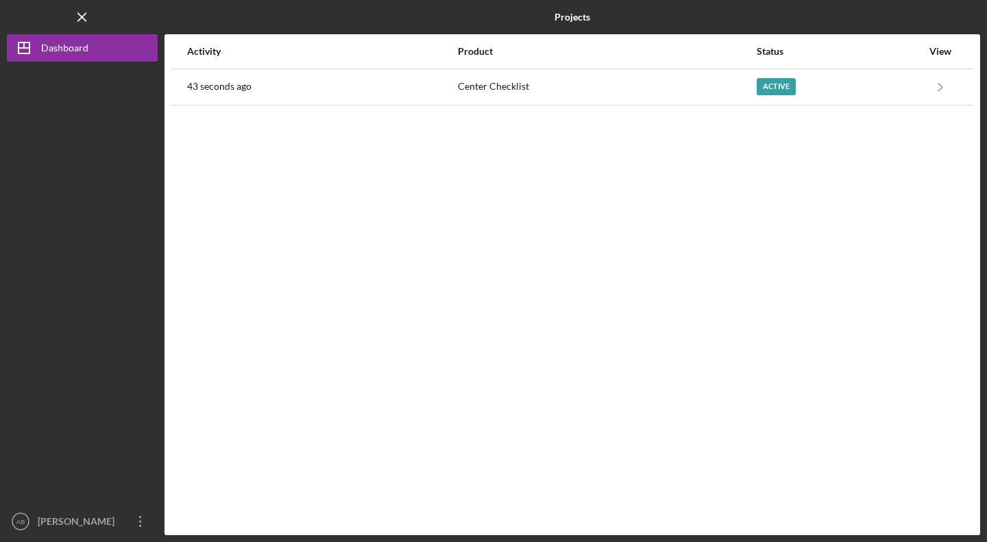
click at [141, 522] on icon "button" at bounding box center [140, 521] width 2 height 11
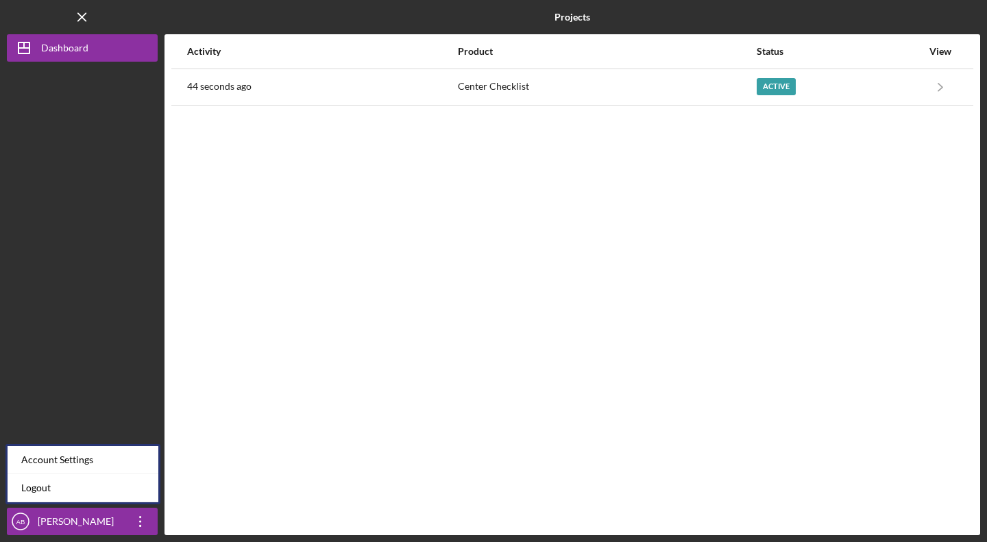
click at [117, 489] on link "Logout" at bounding box center [83, 488] width 151 height 28
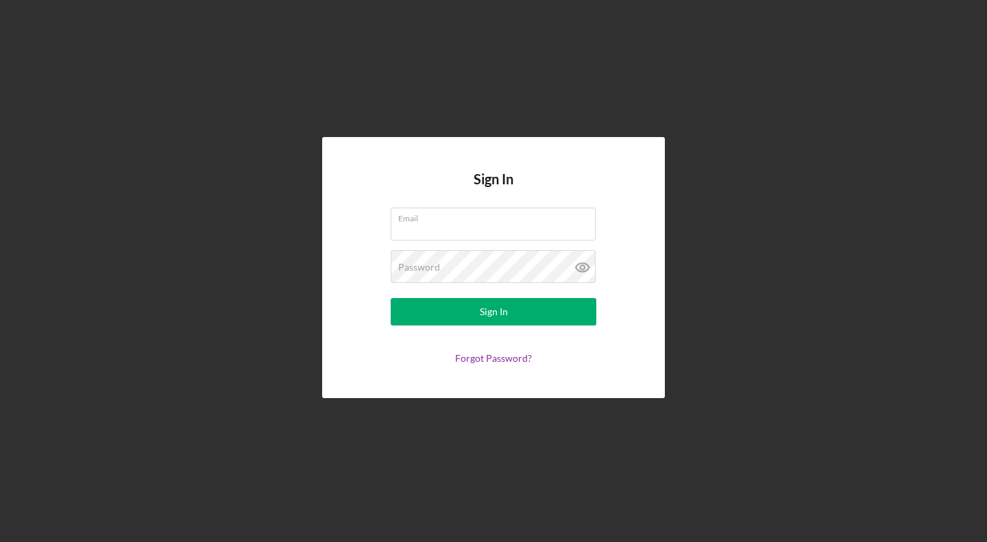
click at [441, 232] on input "Email" at bounding box center [493, 224] width 205 height 33
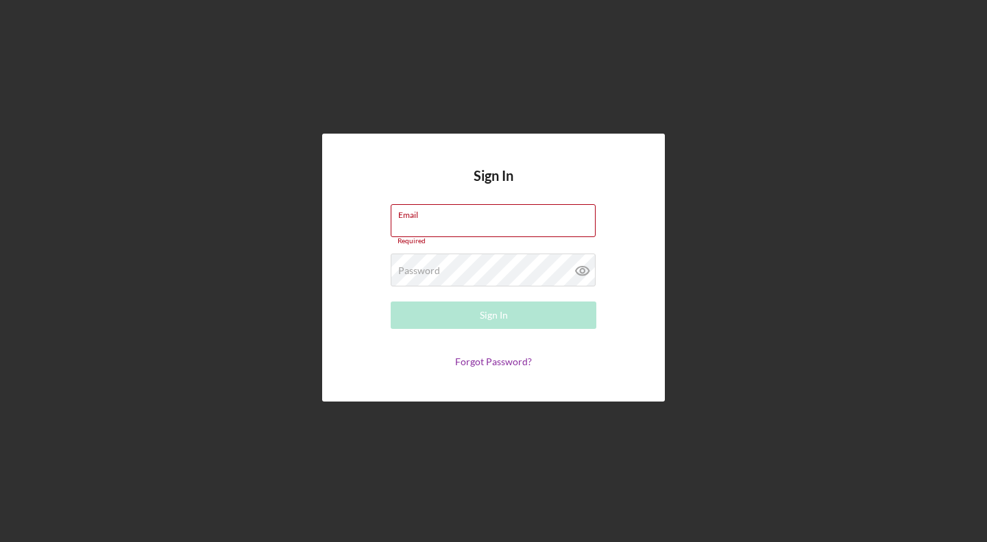
type input "[EMAIL_ADDRESS][DOMAIN_NAME]"
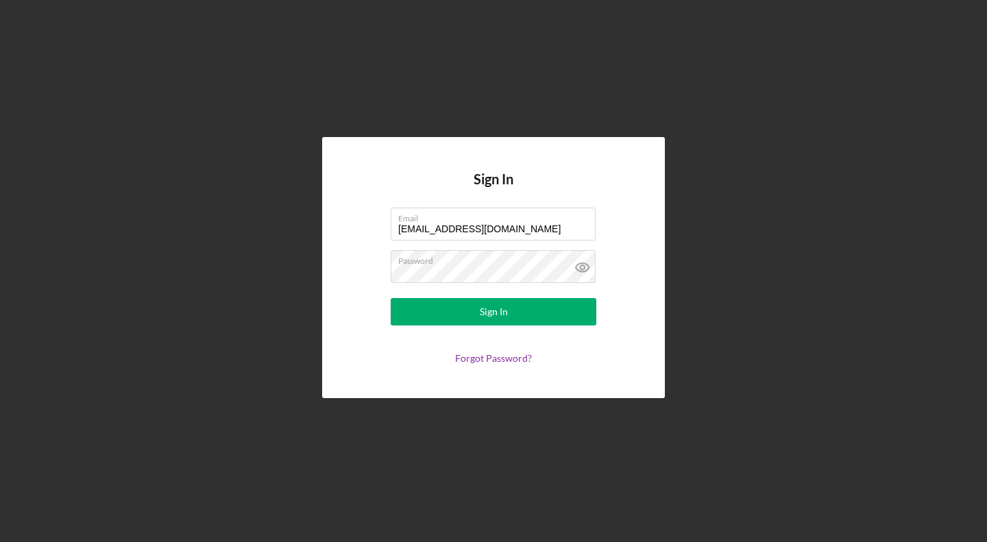
click at [472, 300] on button "Sign In" at bounding box center [494, 311] width 206 height 27
